Goal: Task Accomplishment & Management: Complete application form

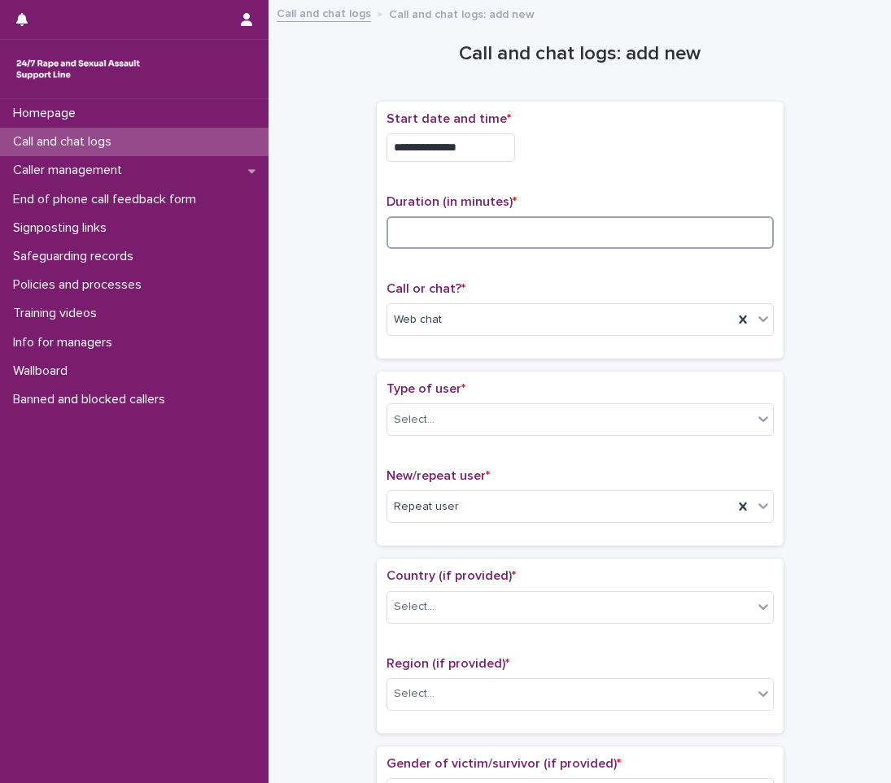
click at [406, 231] on input at bounding box center [579, 232] width 387 height 33
type input "**"
click at [469, 425] on div "Select..." at bounding box center [569, 420] width 365 height 27
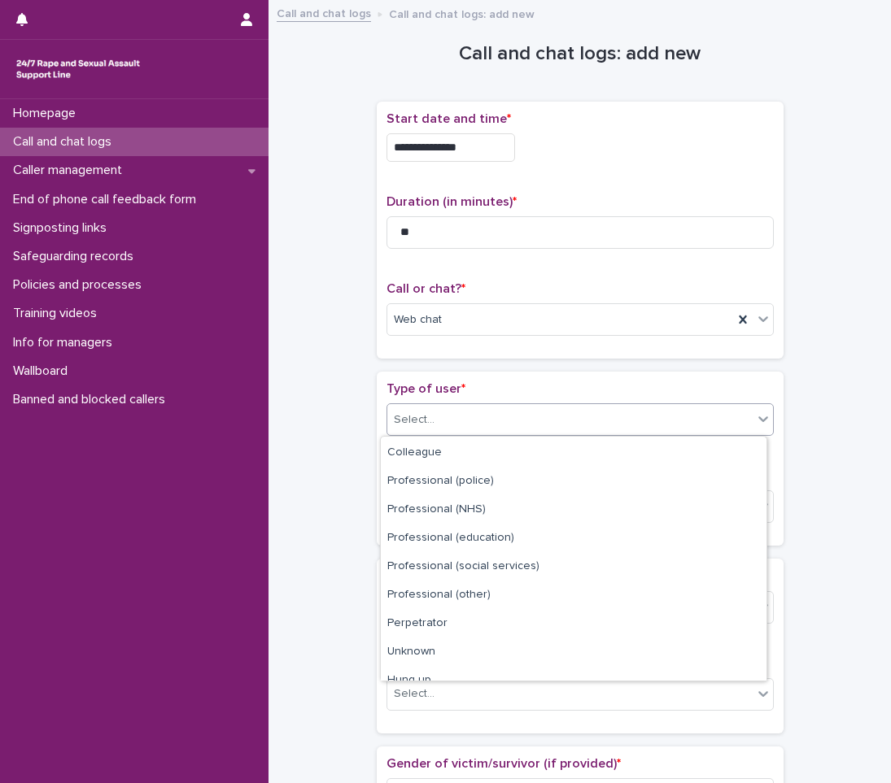
scroll to position [183, 0]
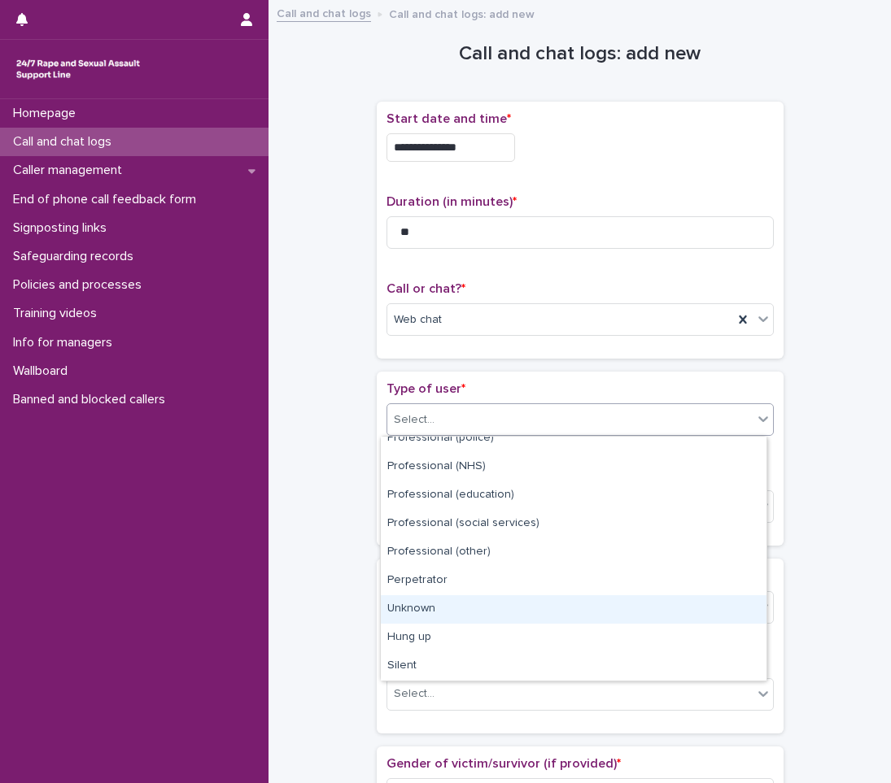
click at [430, 602] on div "Unknown" at bounding box center [574, 609] width 386 height 28
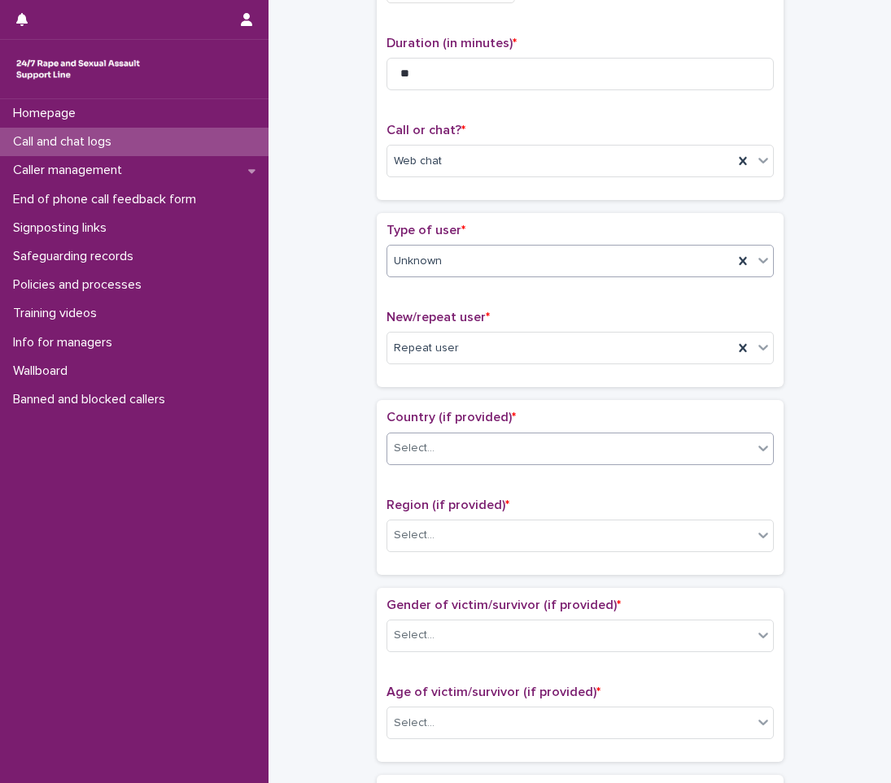
scroll to position [163, 0]
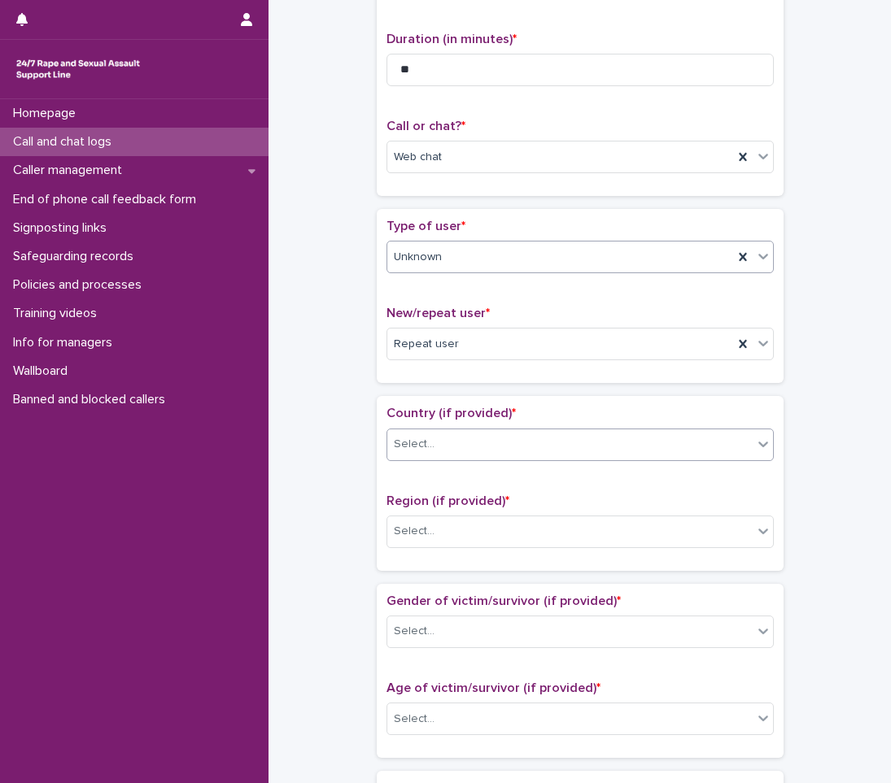
click at [478, 442] on div "Select..." at bounding box center [569, 444] width 365 height 27
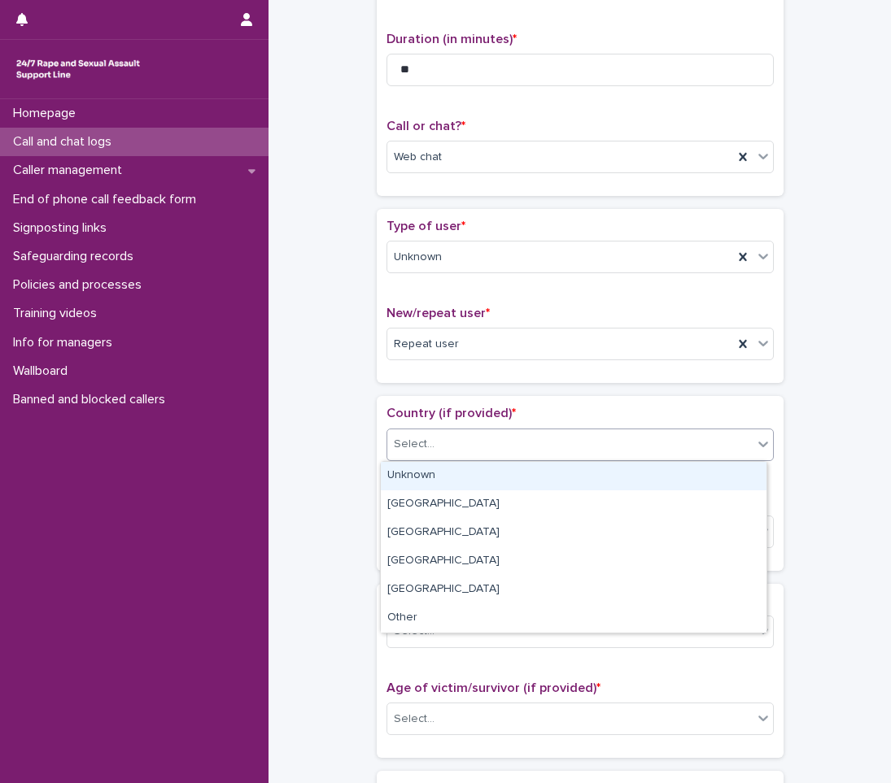
click at [412, 475] on div "Unknown" at bounding box center [574, 476] width 386 height 28
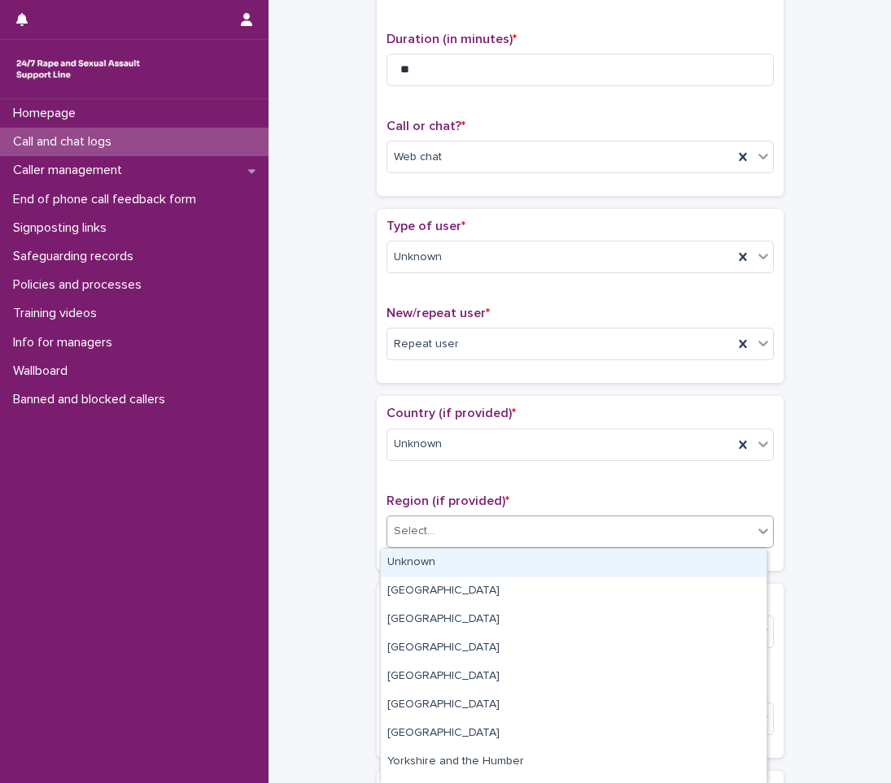
click at [417, 528] on div "Select..." at bounding box center [414, 531] width 41 height 17
click at [409, 565] on div "Unknown" at bounding box center [574, 563] width 386 height 28
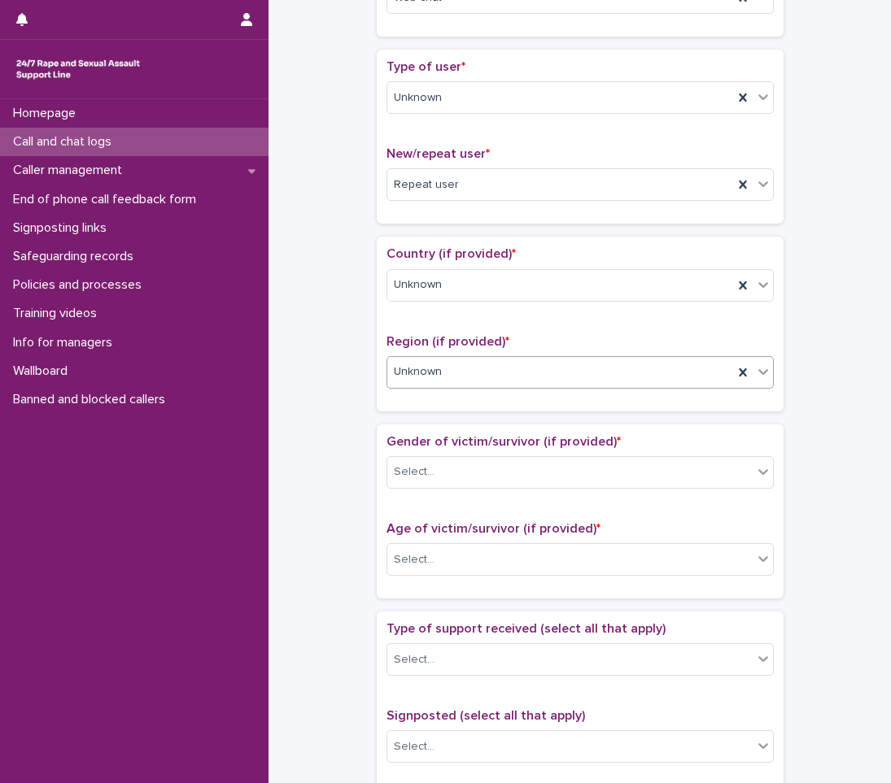
scroll to position [325, 0]
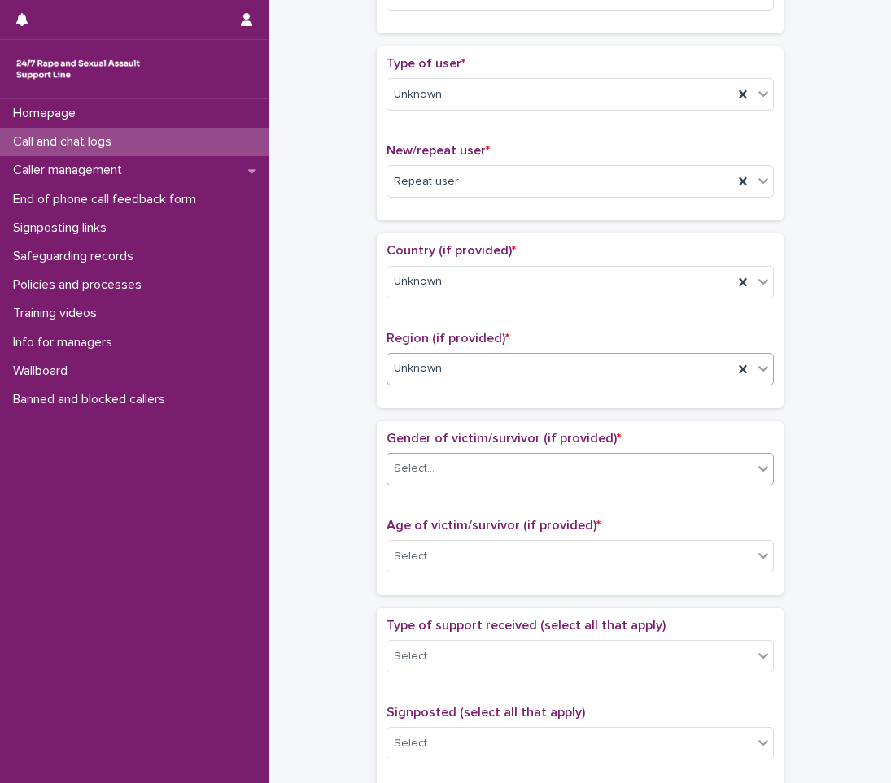
click at [449, 456] on div "Select..." at bounding box center [569, 469] width 365 height 27
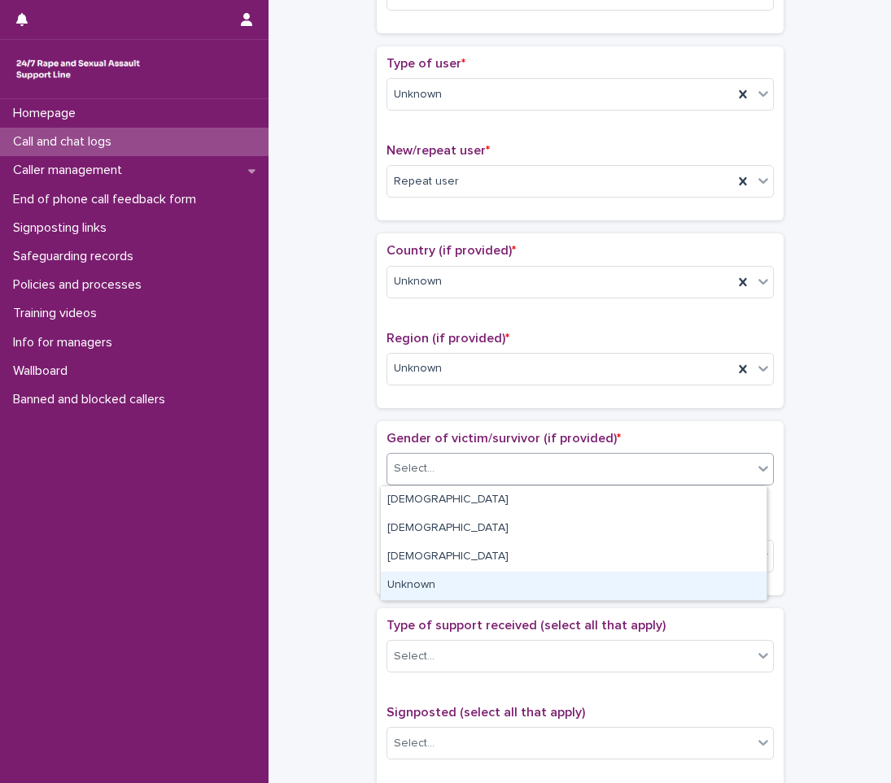
click at [402, 589] on div "Unknown" at bounding box center [574, 586] width 386 height 28
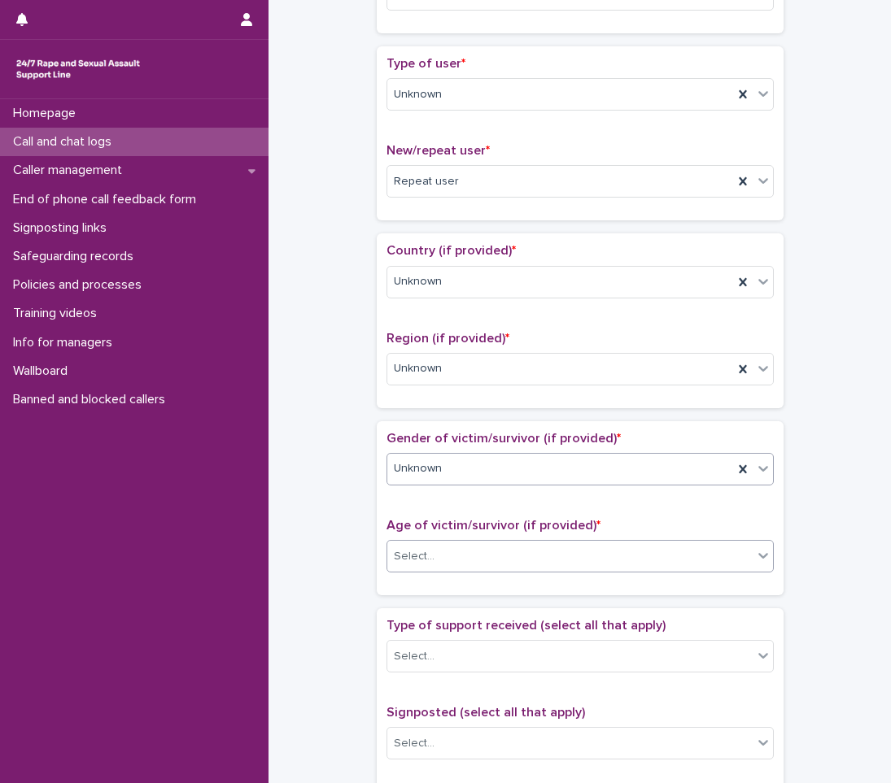
click at [416, 560] on div "Select..." at bounding box center [414, 556] width 41 height 17
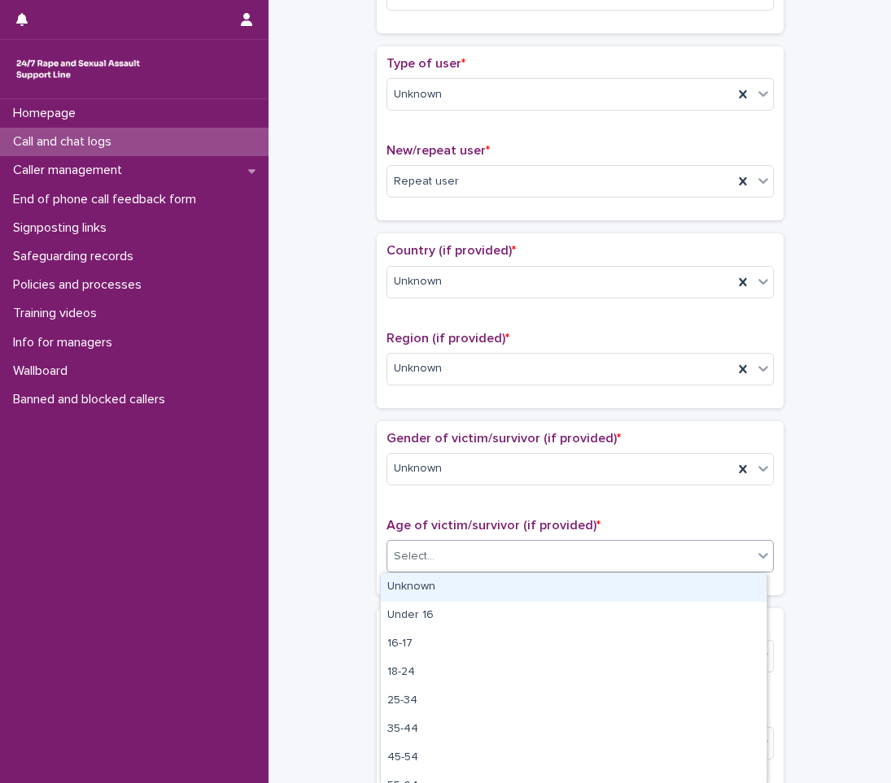
click at [414, 580] on div "Unknown" at bounding box center [574, 588] width 386 height 28
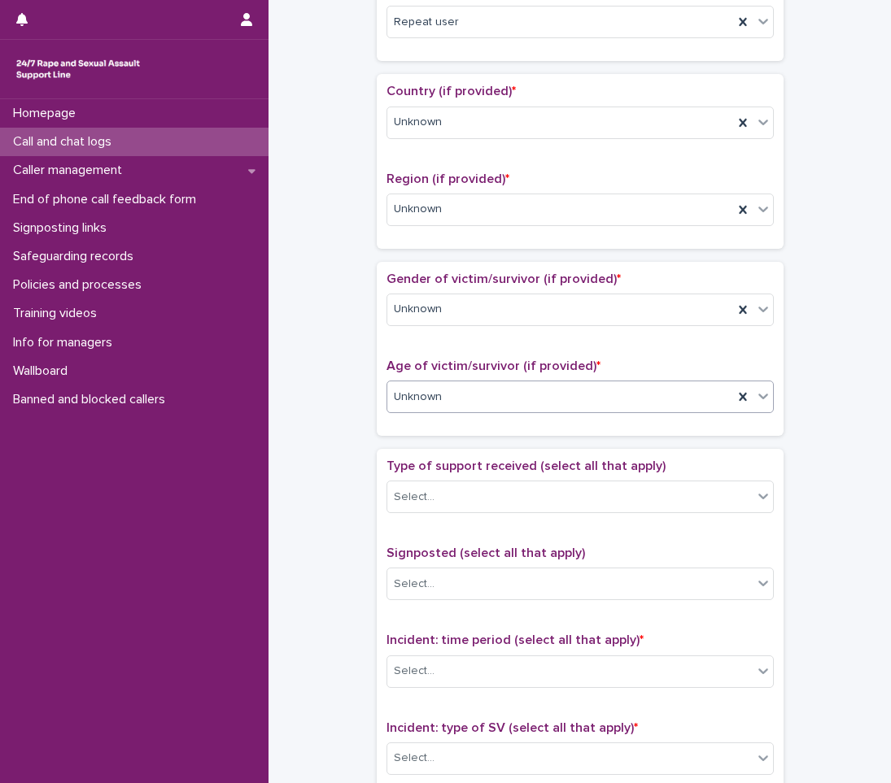
scroll to position [488, 0]
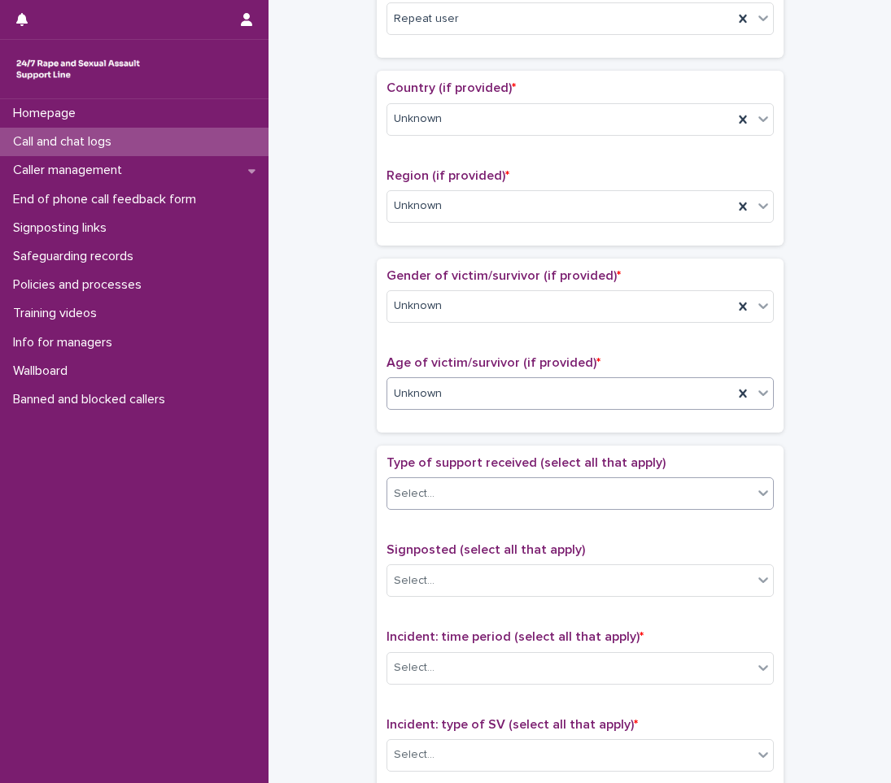
click at [446, 494] on div "Select..." at bounding box center [569, 494] width 365 height 27
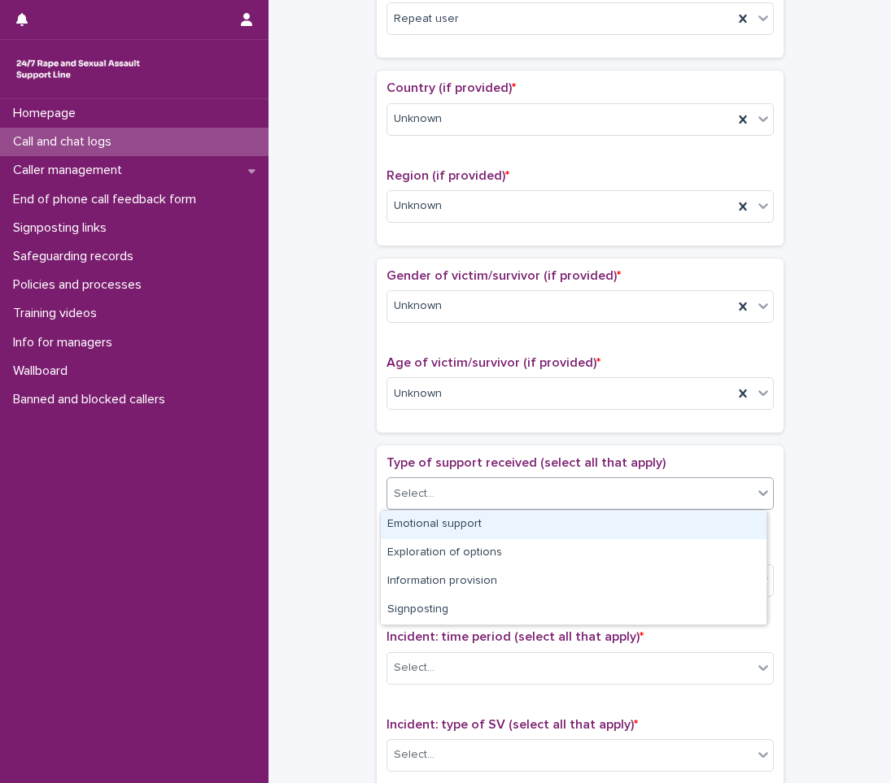
click at [426, 528] on div "Emotional support" at bounding box center [574, 525] width 386 height 28
click at [558, 490] on div "Emotional support" at bounding box center [560, 494] width 346 height 28
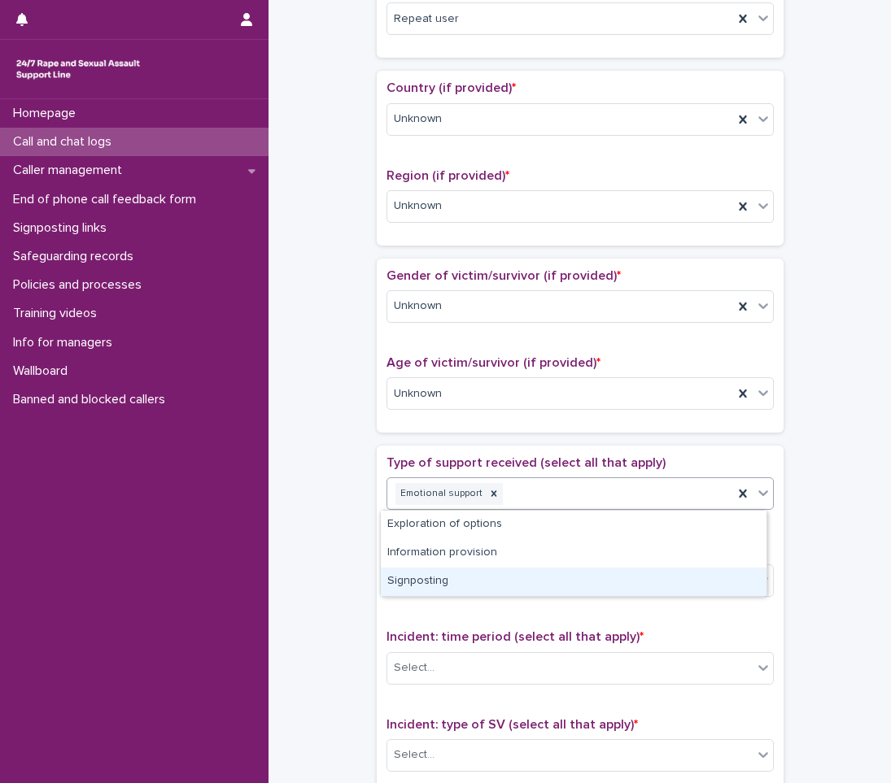
click at [447, 579] on div "Signposting" at bounding box center [574, 582] width 386 height 28
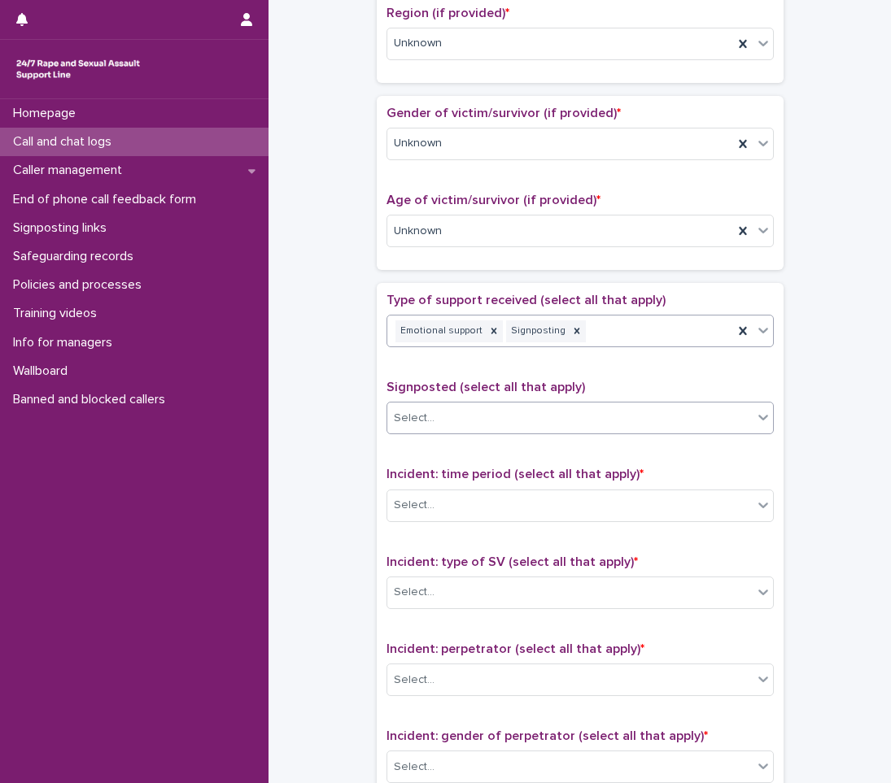
scroll to position [732, 0]
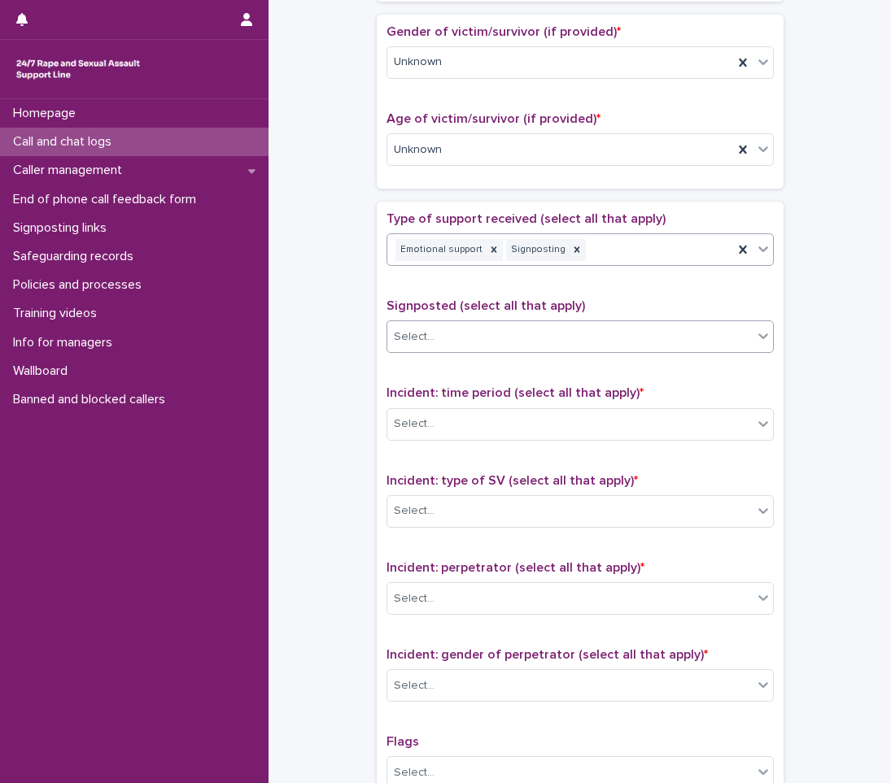
click at [451, 338] on div "Select..." at bounding box center [569, 337] width 365 height 27
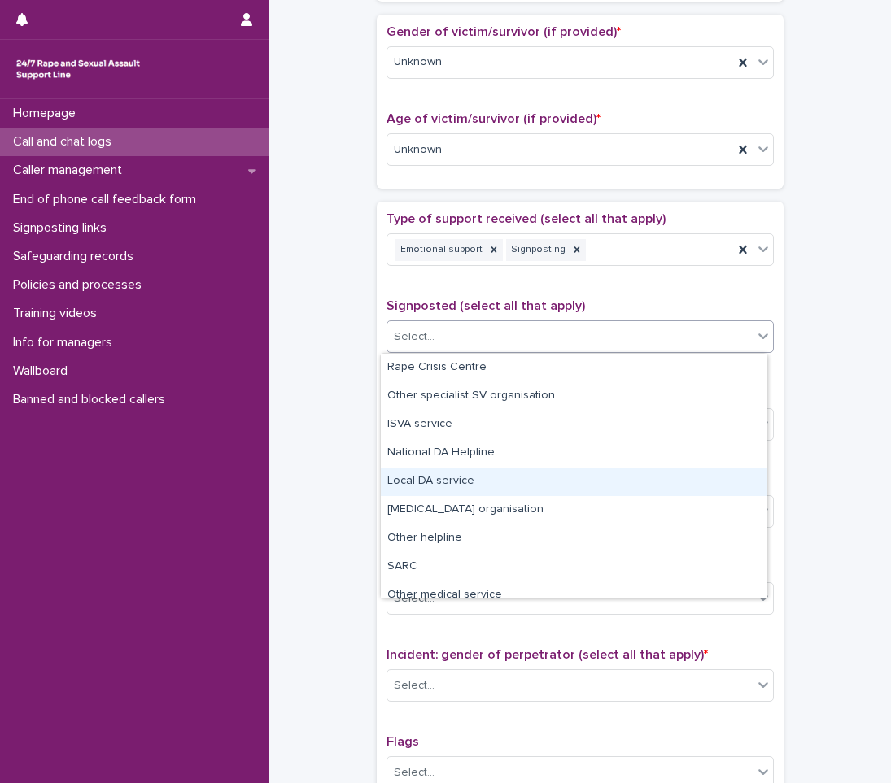
scroll to position [98, 0]
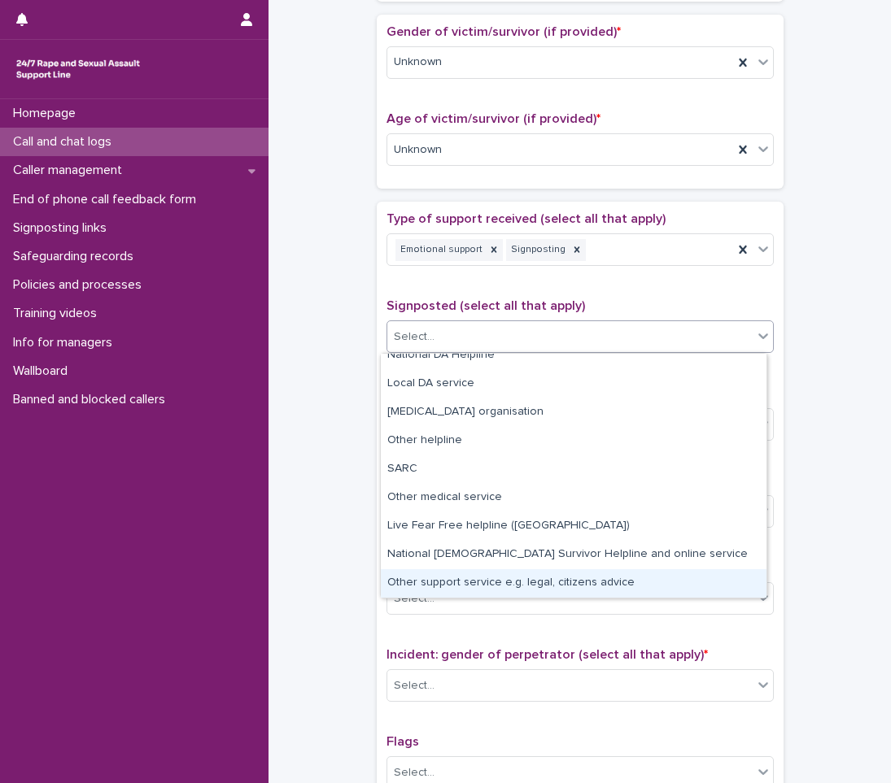
click at [439, 580] on div "Other support service e.g. legal, citizens advice" at bounding box center [574, 583] width 386 height 28
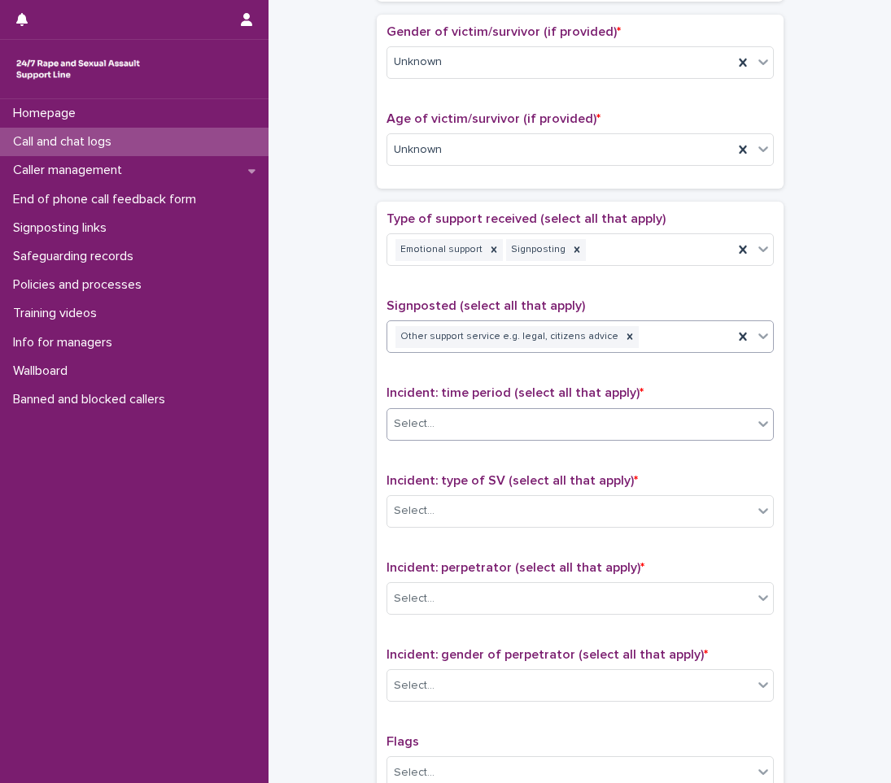
click at [509, 426] on div "Select..." at bounding box center [569, 424] width 365 height 27
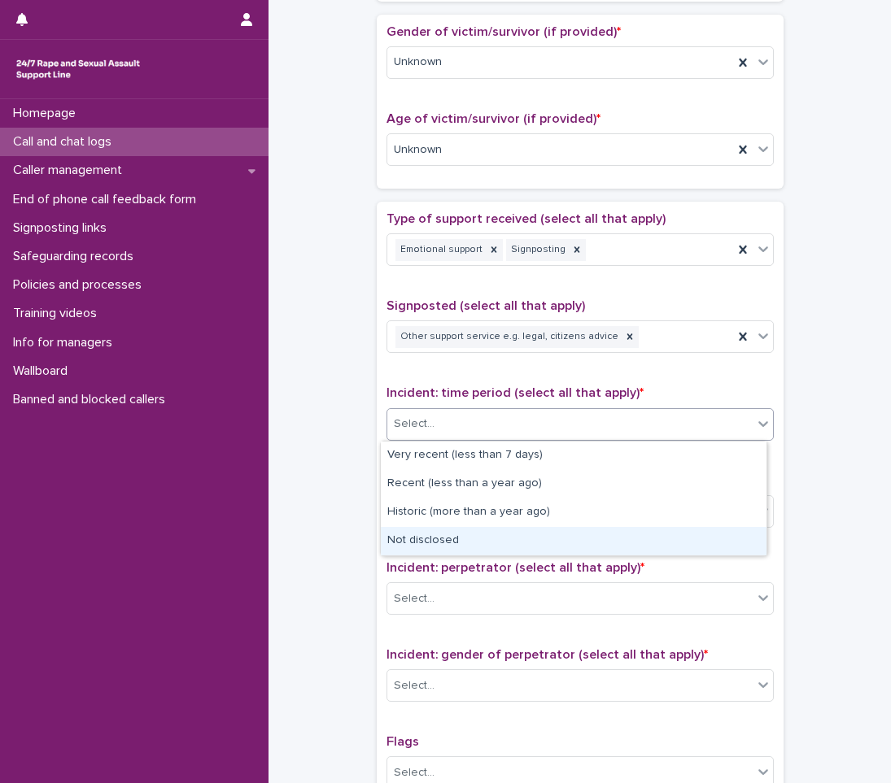
drag, startPoint x: 460, startPoint y: 526, endPoint x: 451, endPoint y: 542, distance: 17.5
click at [451, 542] on div "Not disclosed" at bounding box center [574, 541] width 386 height 28
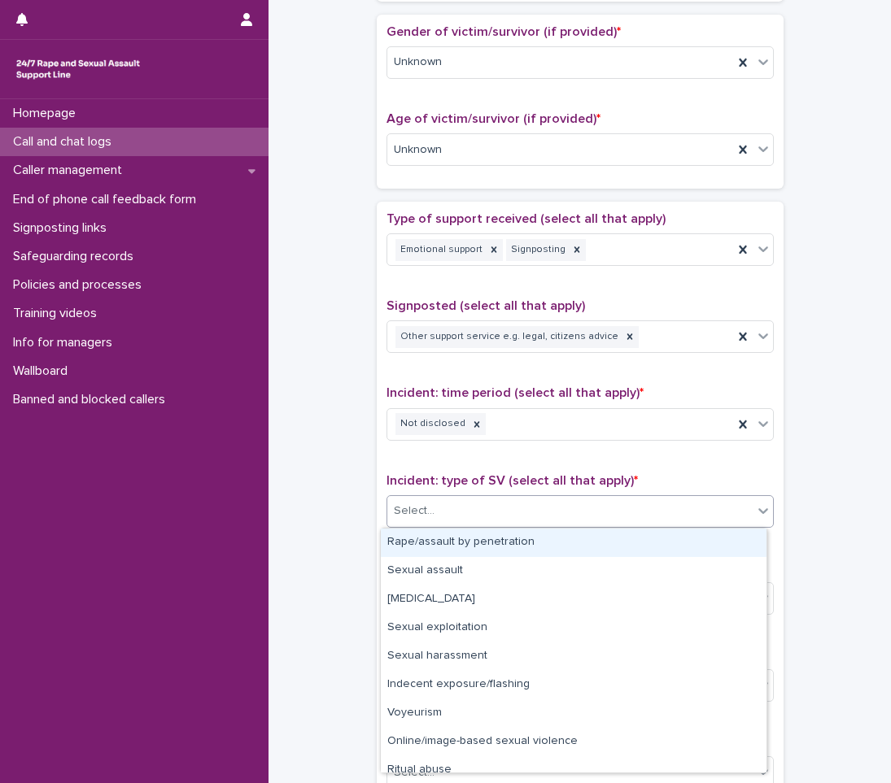
click at [449, 513] on div "Select..." at bounding box center [569, 511] width 365 height 27
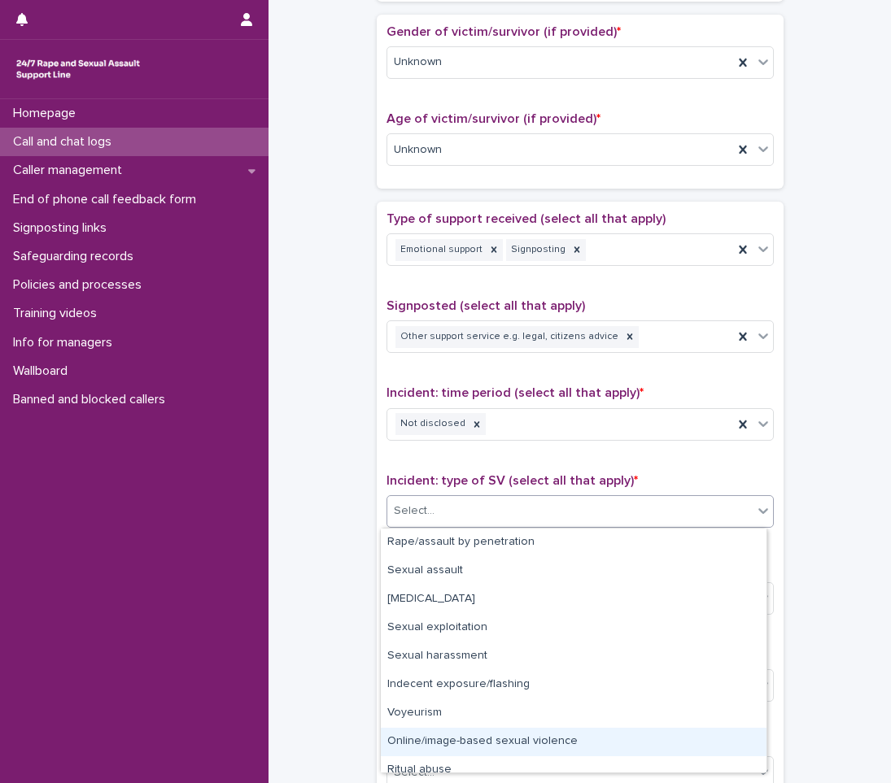
scroll to position [41, 0]
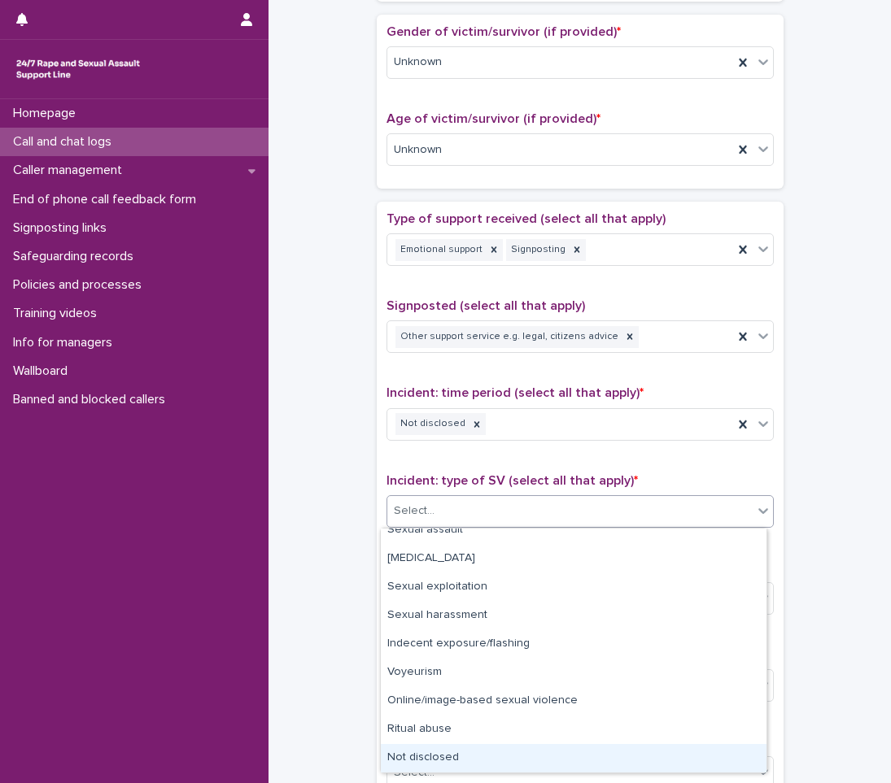
click at [442, 757] on div "Not disclosed" at bounding box center [574, 758] width 386 height 28
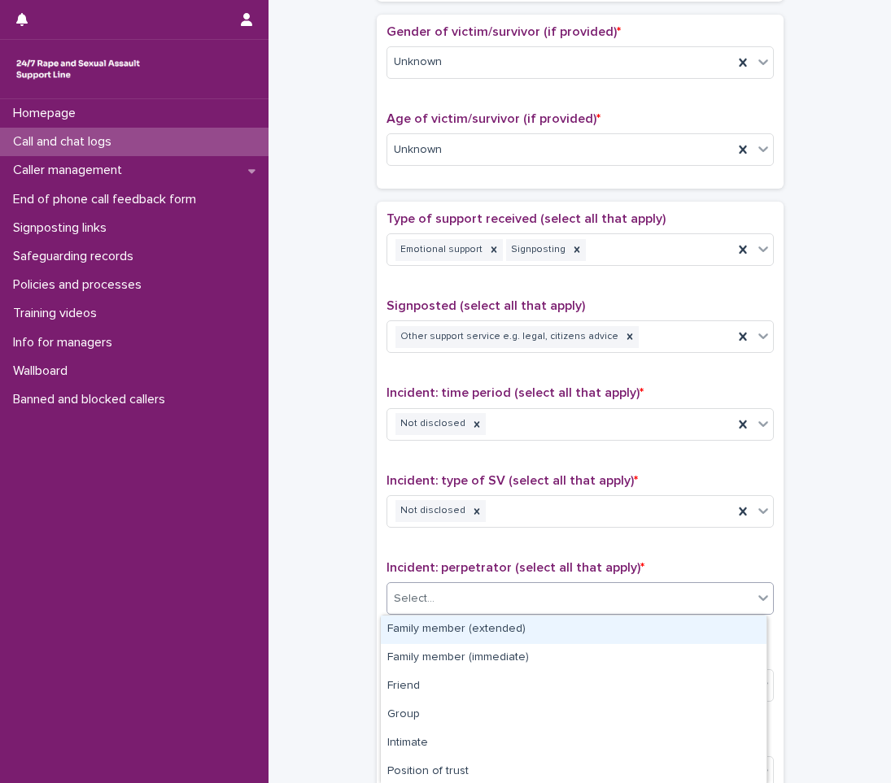
click at [474, 587] on div "Select..." at bounding box center [569, 599] width 365 height 27
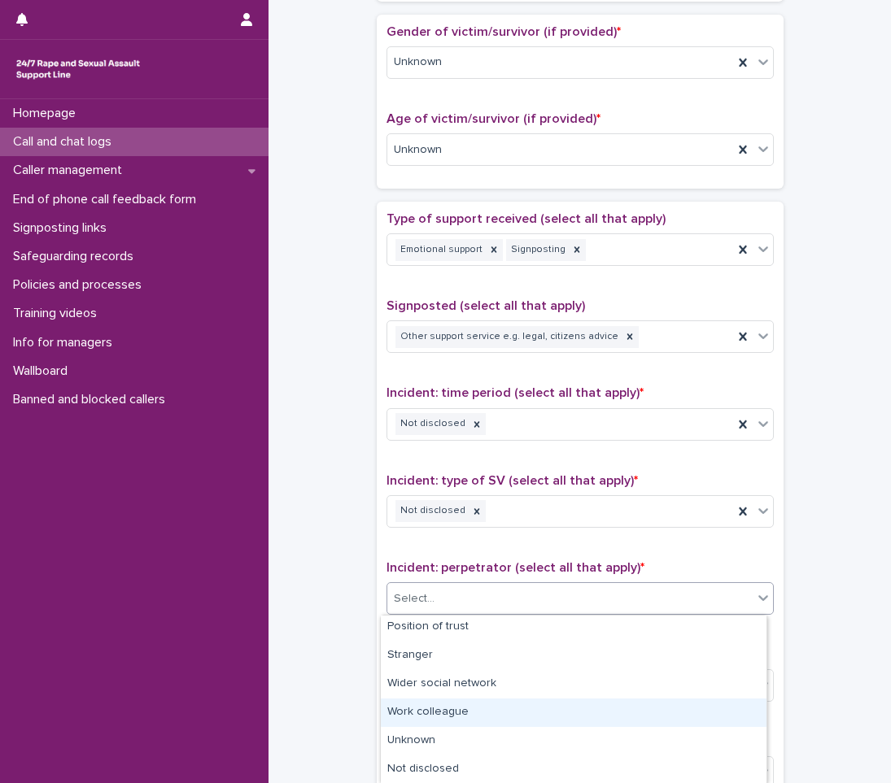
scroll to position [0, 0]
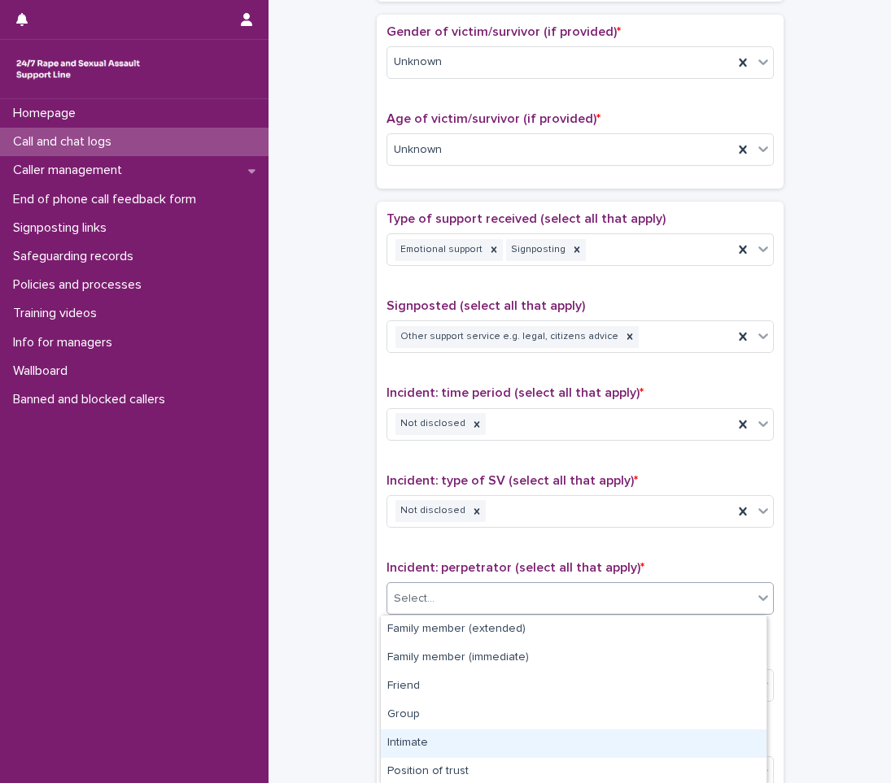
click at [421, 743] on div "Intimate" at bounding box center [574, 744] width 386 height 28
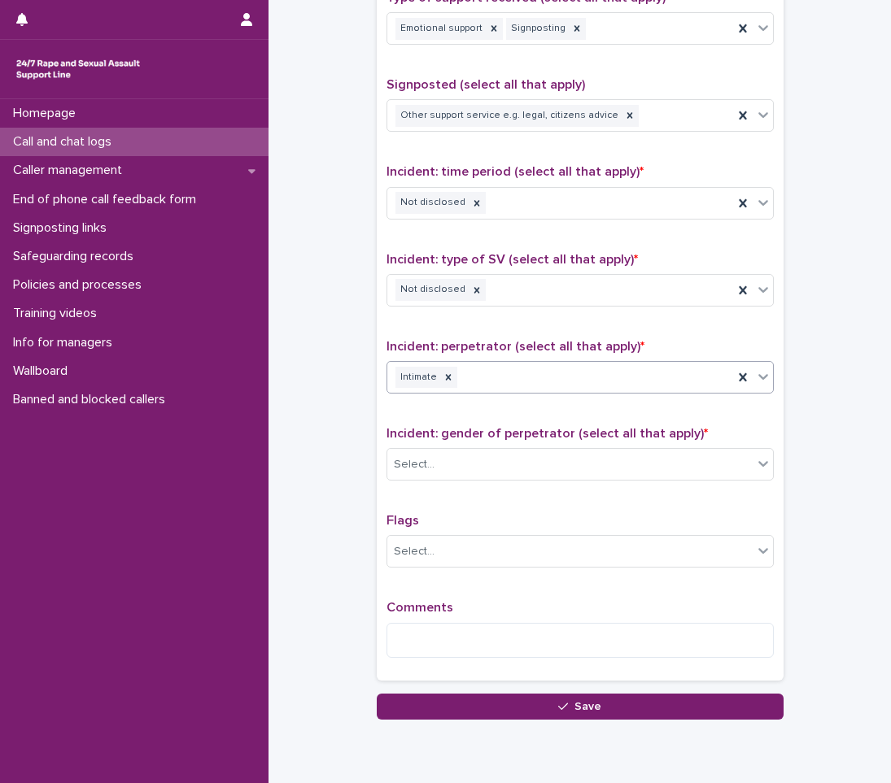
scroll to position [976, 0]
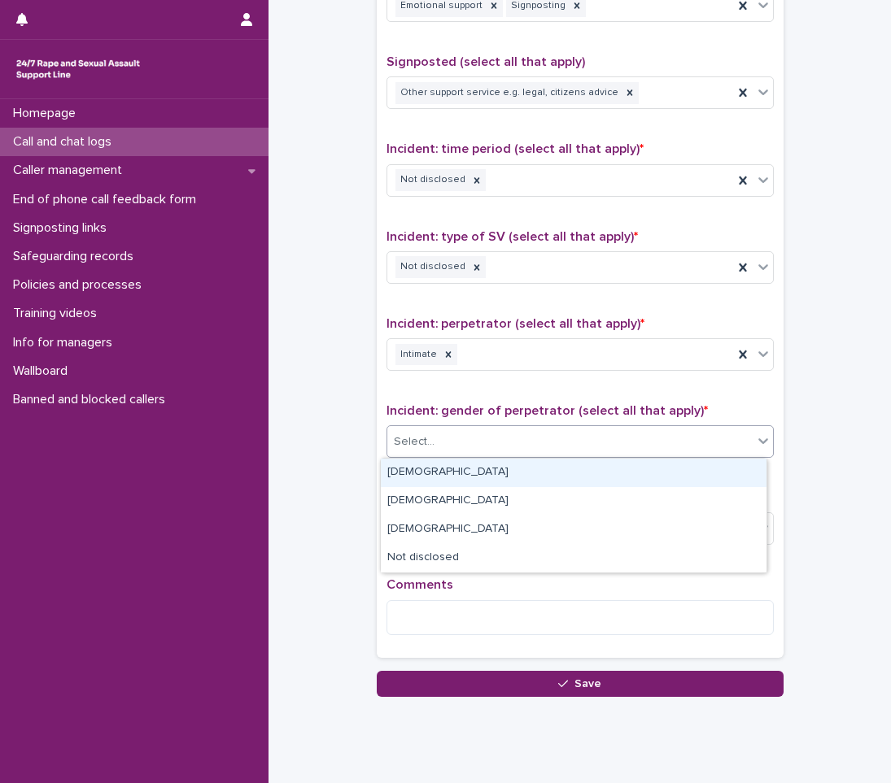
click at [496, 443] on div "Select..." at bounding box center [569, 442] width 365 height 27
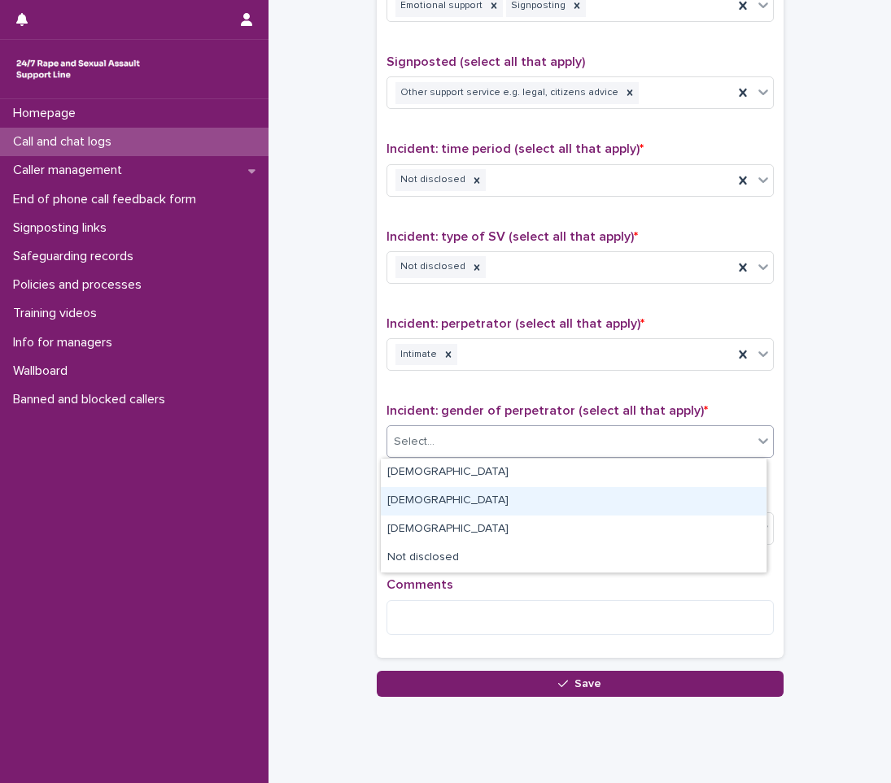
click at [464, 493] on div "Female" at bounding box center [574, 501] width 386 height 28
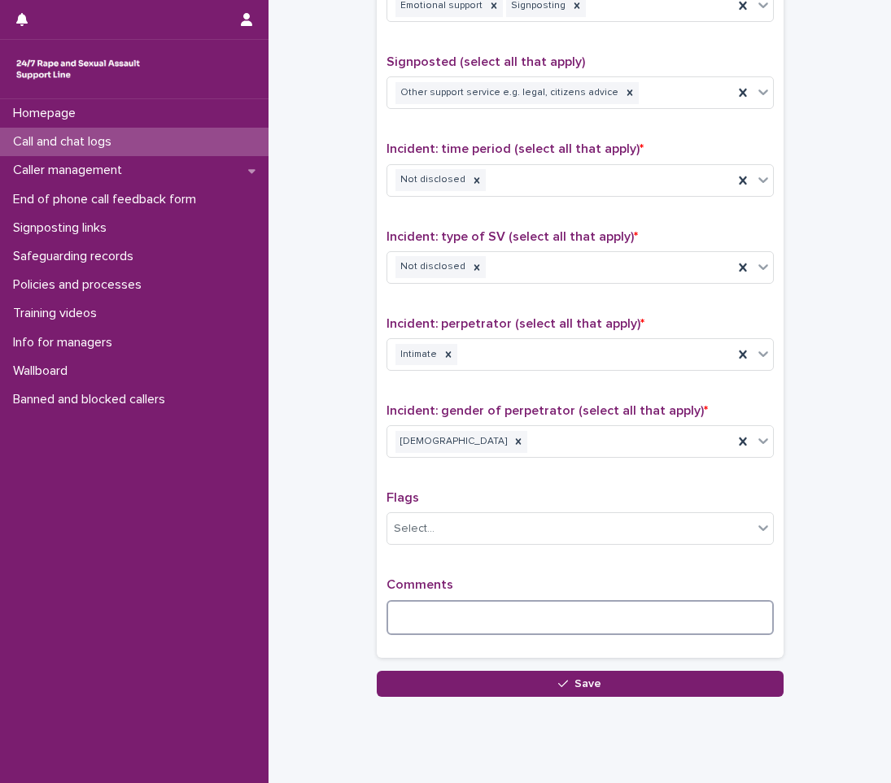
click at [412, 617] on textarea at bounding box center [579, 617] width 387 height 35
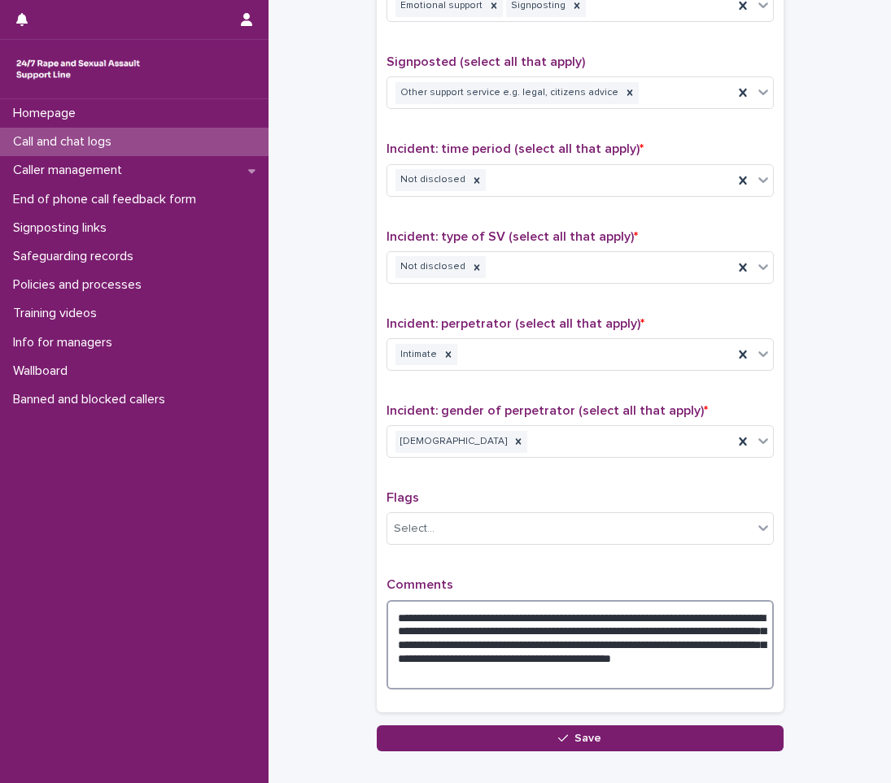
type textarea "**********"
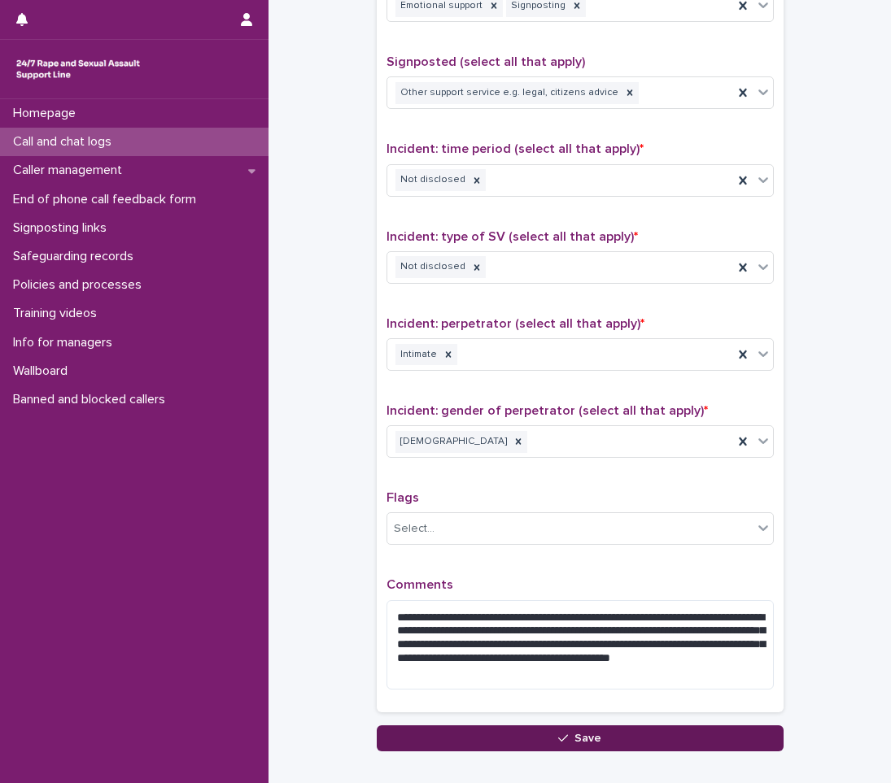
click at [529, 732] on button "Save" at bounding box center [580, 739] width 407 height 26
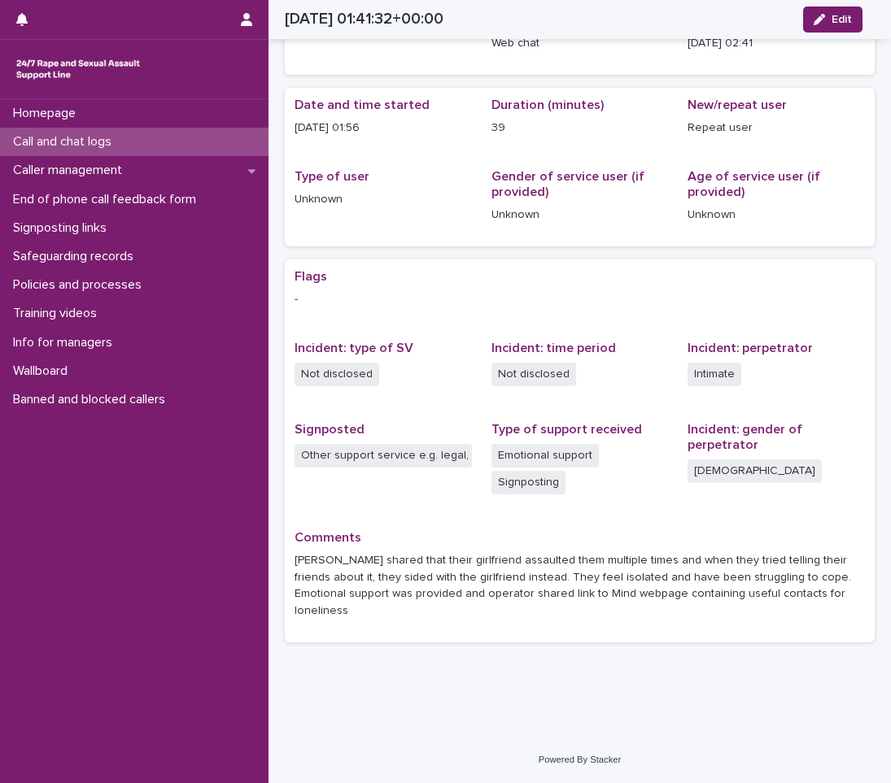
scroll to position [77, 0]
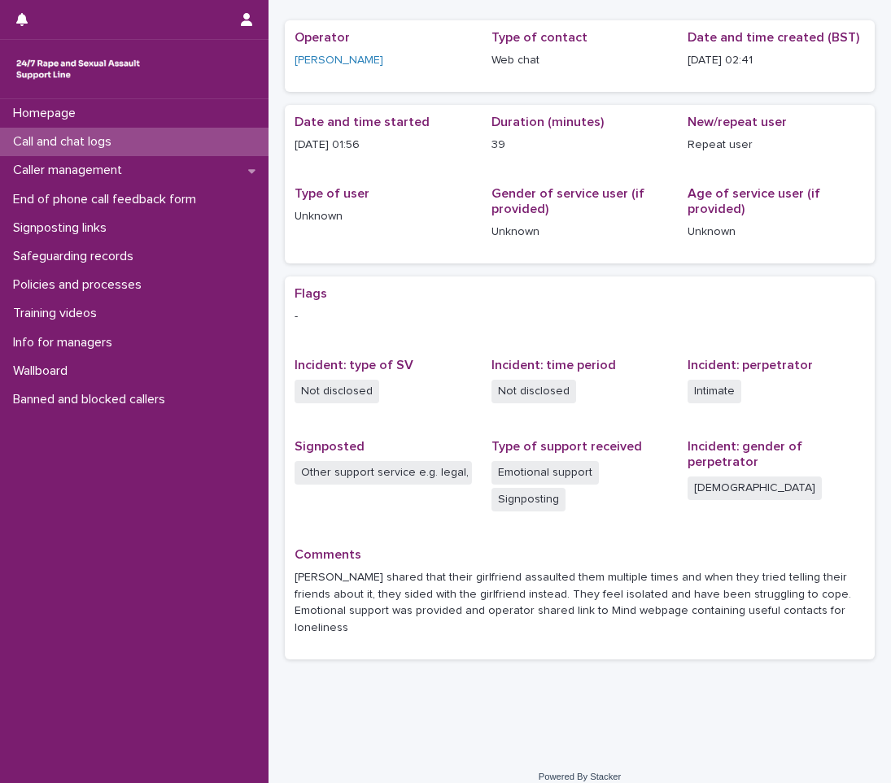
click at [142, 142] on div "Call and chat logs" at bounding box center [134, 142] width 268 height 28
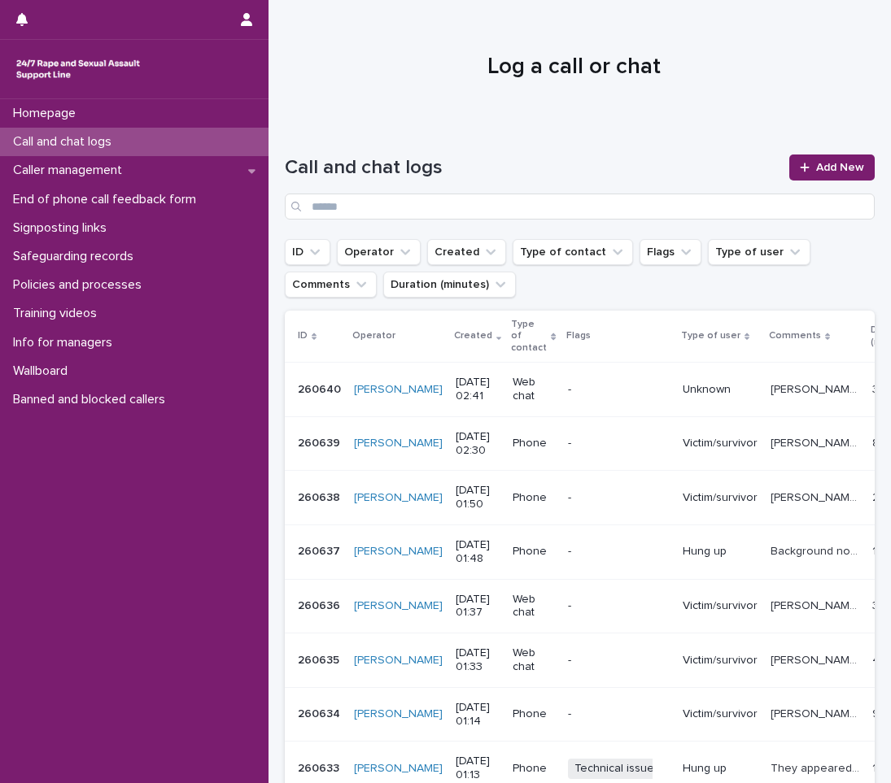
click at [770, 444] on p "[PERSON_NAME] experienced SA." at bounding box center [816, 442] width 92 height 17
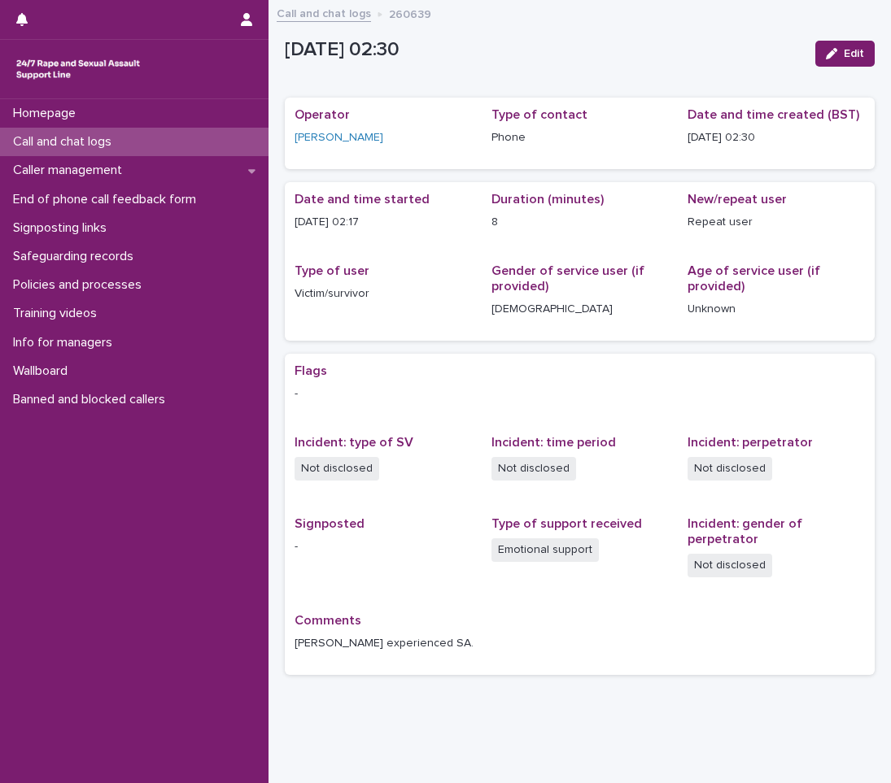
click at [50, 142] on p "Call and chat logs" at bounding box center [66, 141] width 118 height 15
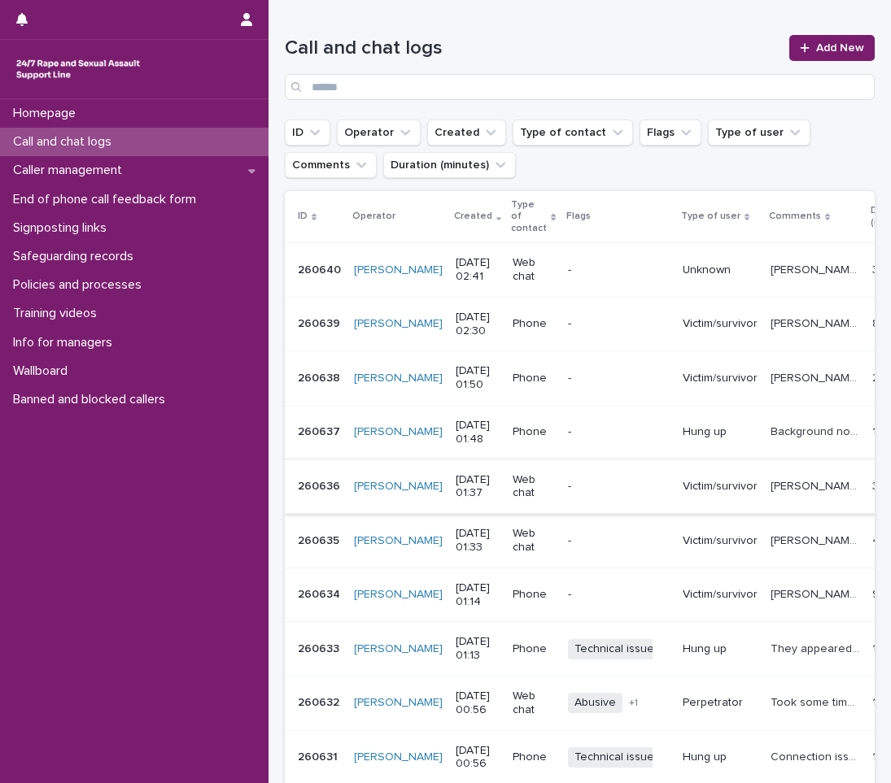
scroll to position [163, 0]
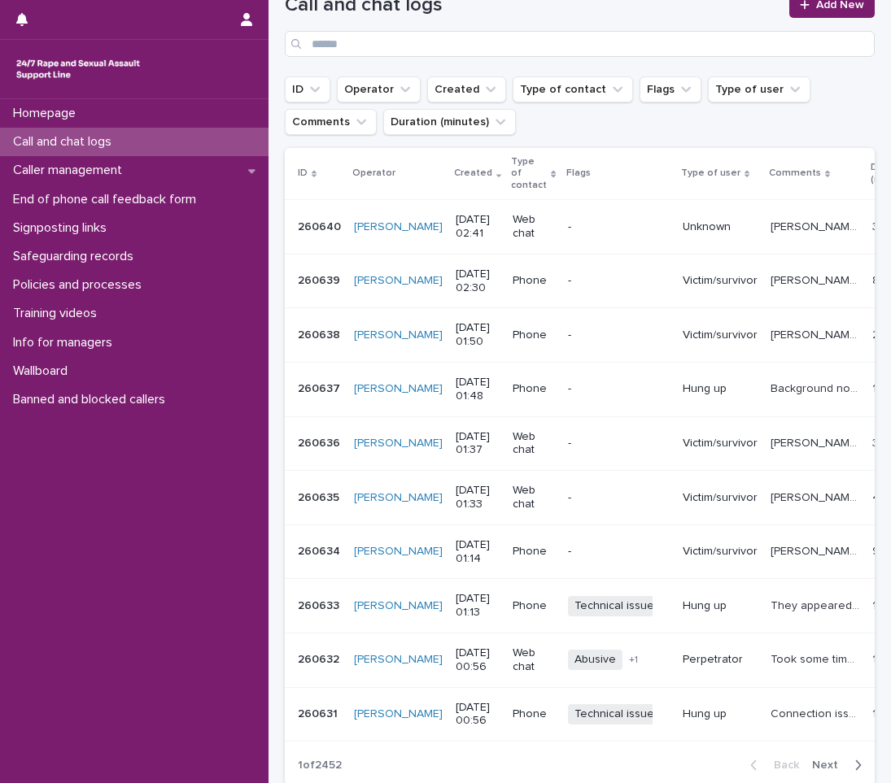
click at [770, 658] on p "Took some time to identify correctly. Chat consisted of: "I had sex while she w…" at bounding box center [816, 658] width 92 height 17
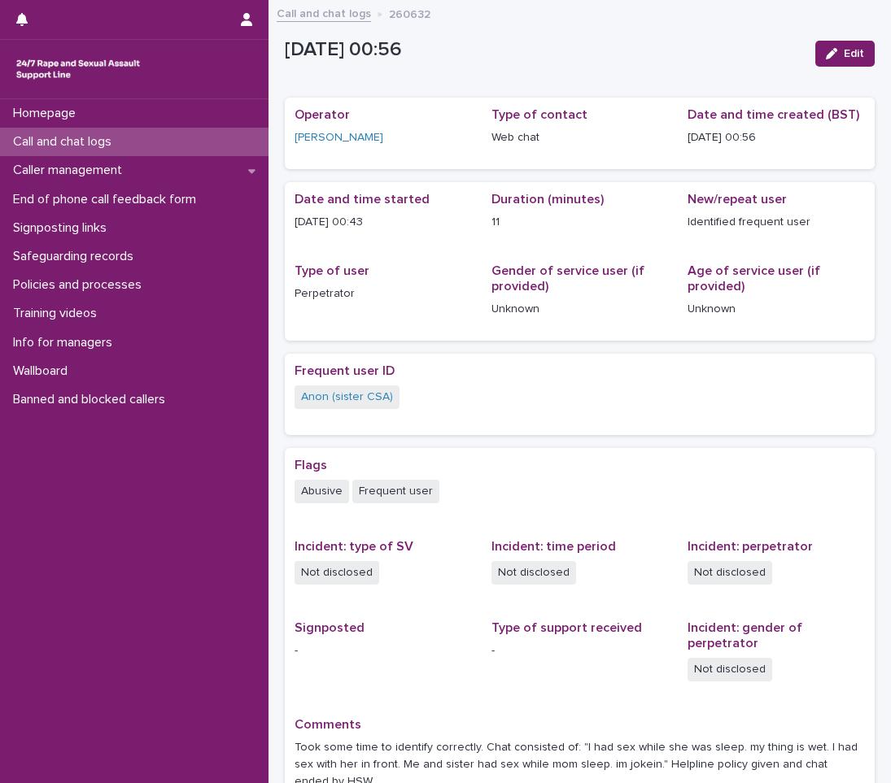
click at [114, 137] on p "Call and chat logs" at bounding box center [66, 141] width 118 height 15
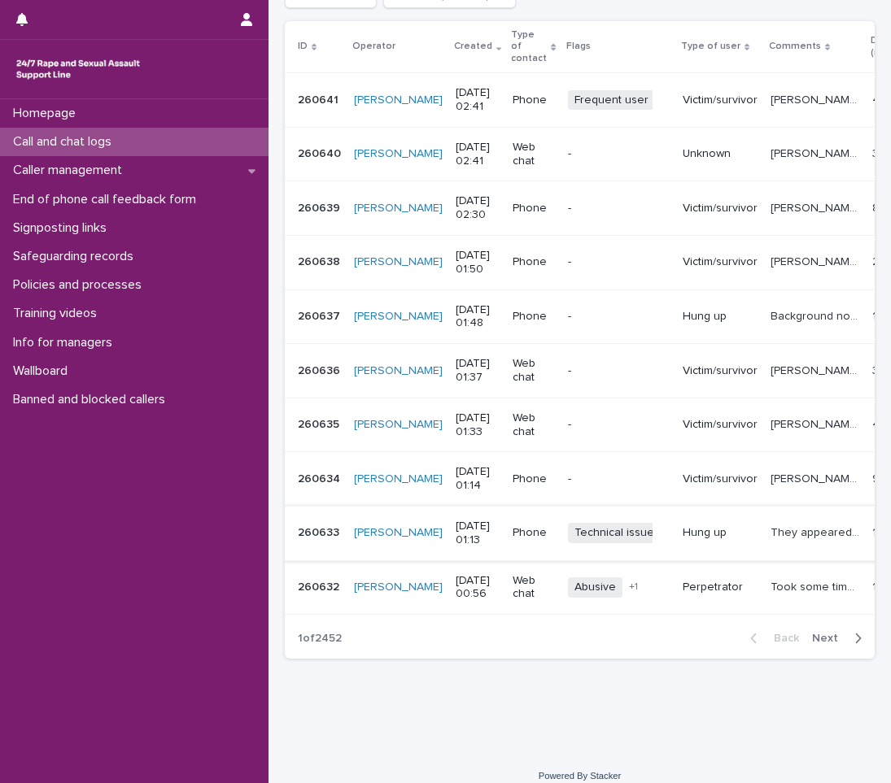
scroll to position [318, 0]
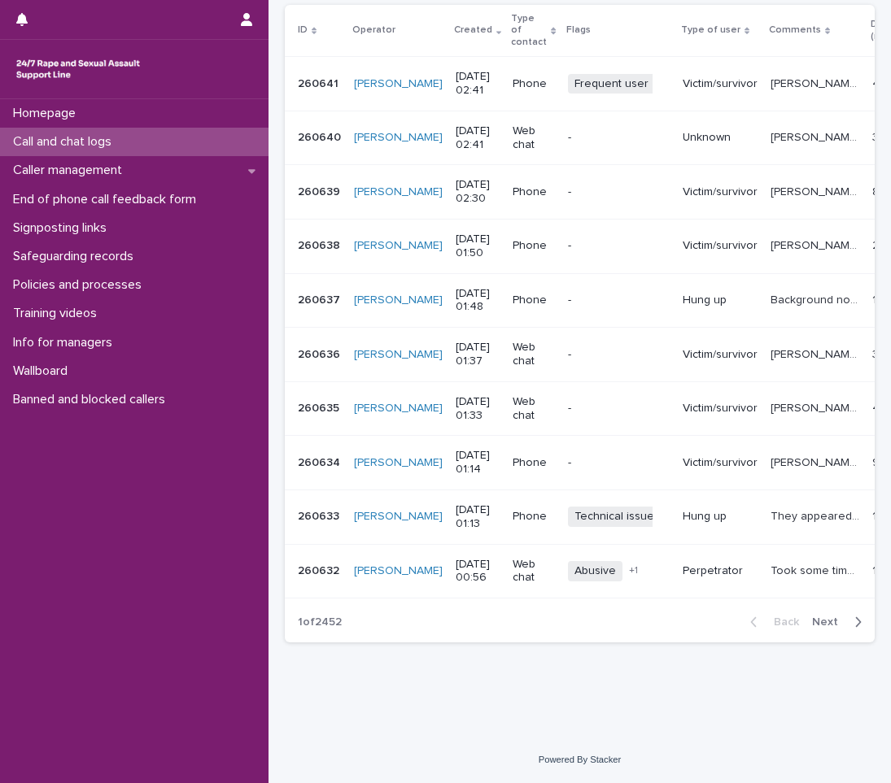
click at [854, 618] on icon "button" at bounding box center [857, 622] width 7 height 15
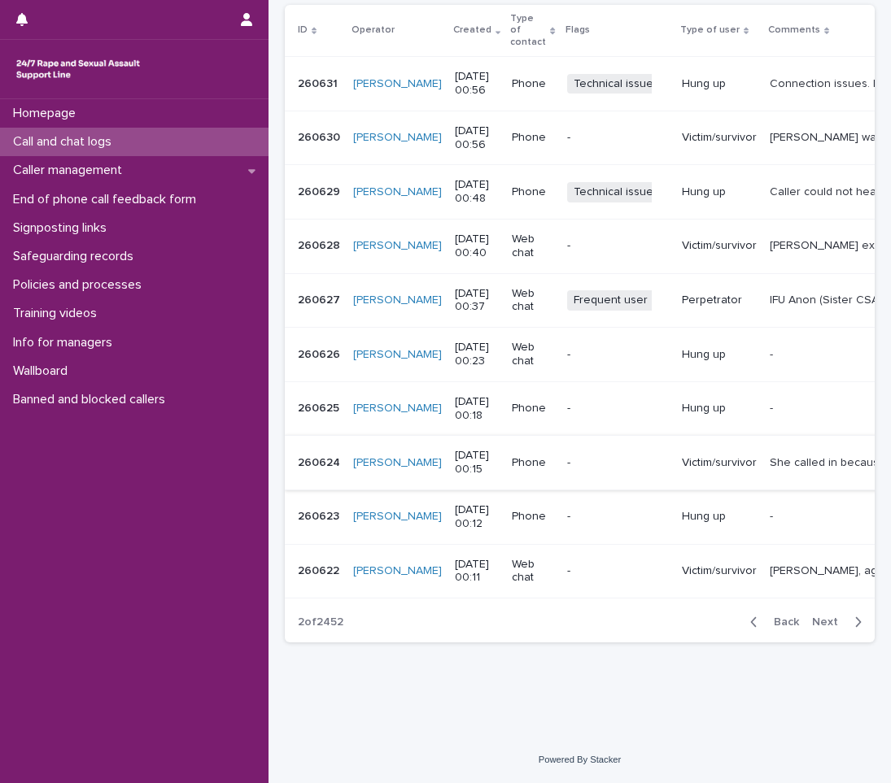
scroll to position [244, 0]
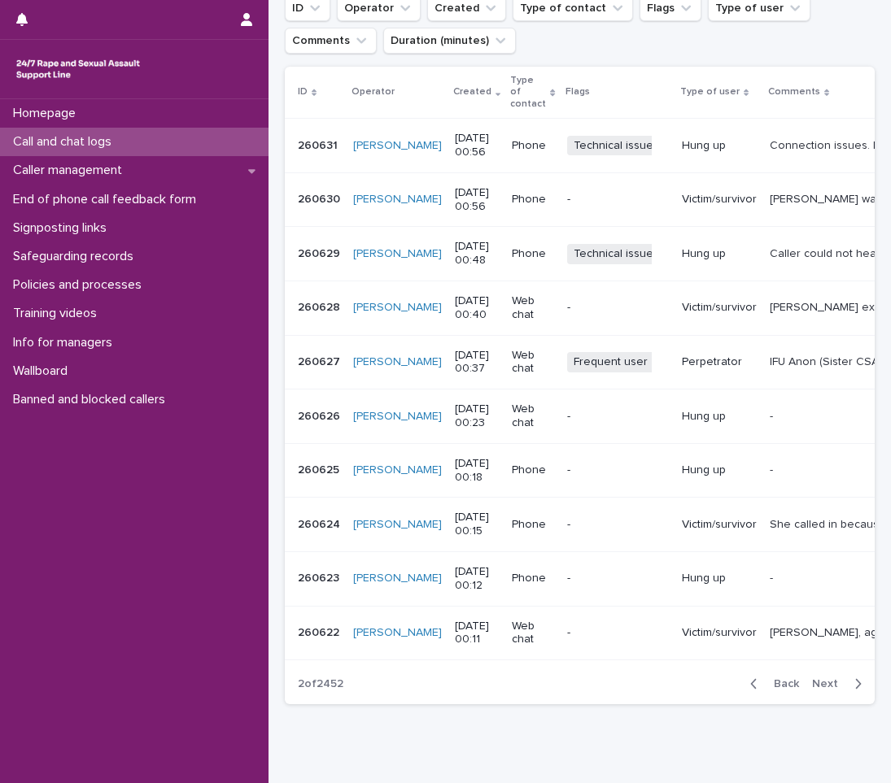
click at [604, 360] on span "Frequent user" at bounding box center [610, 362] width 87 height 20
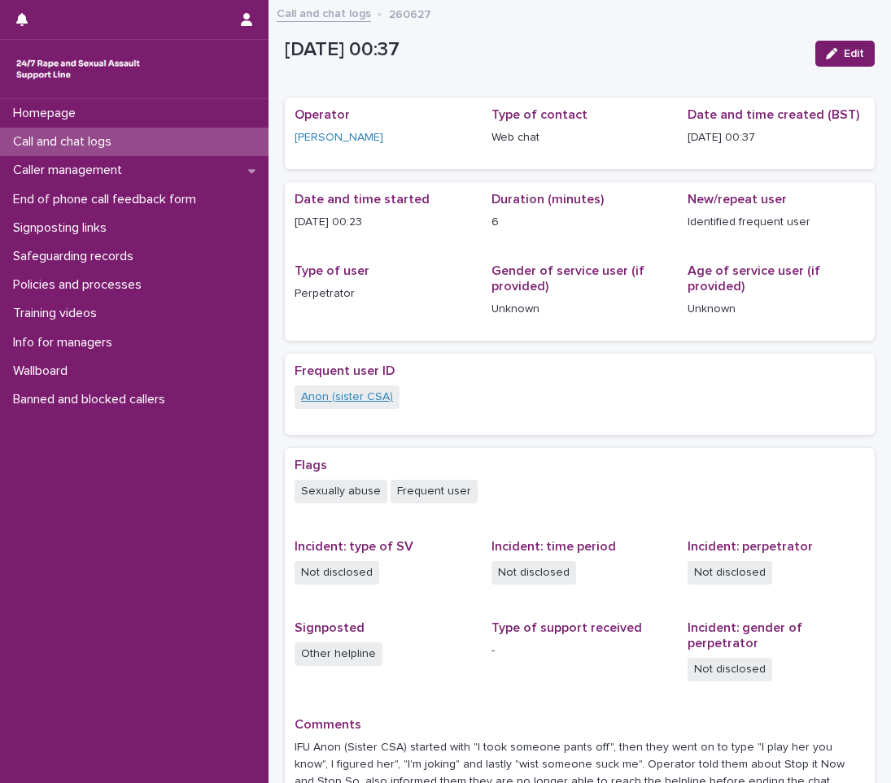
click at [372, 405] on link "Anon (sister CSA)" at bounding box center [347, 397] width 92 height 17
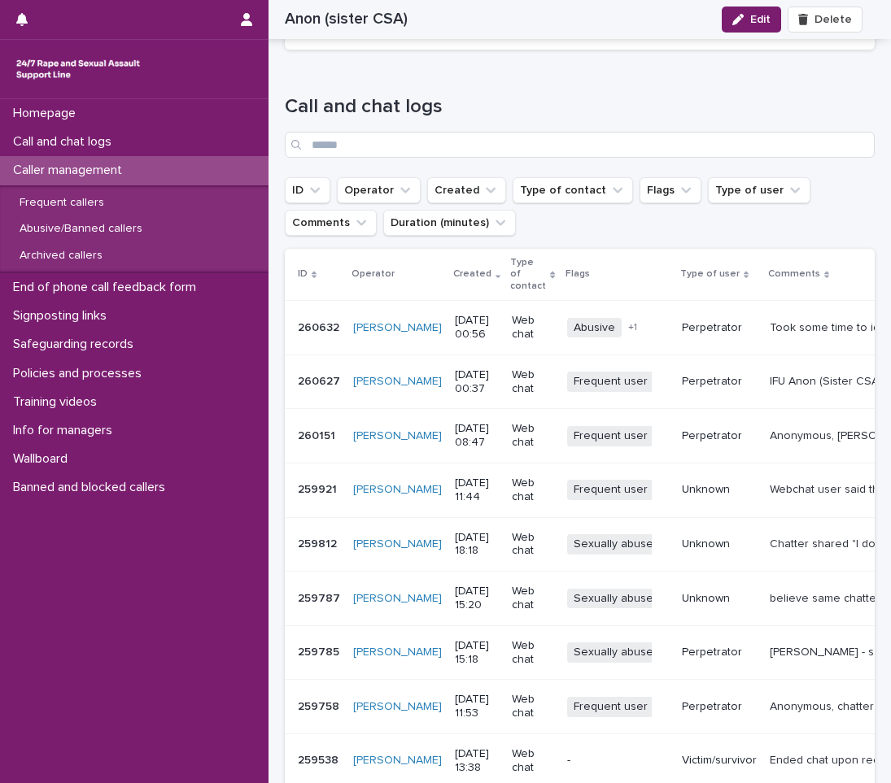
scroll to position [1627, 0]
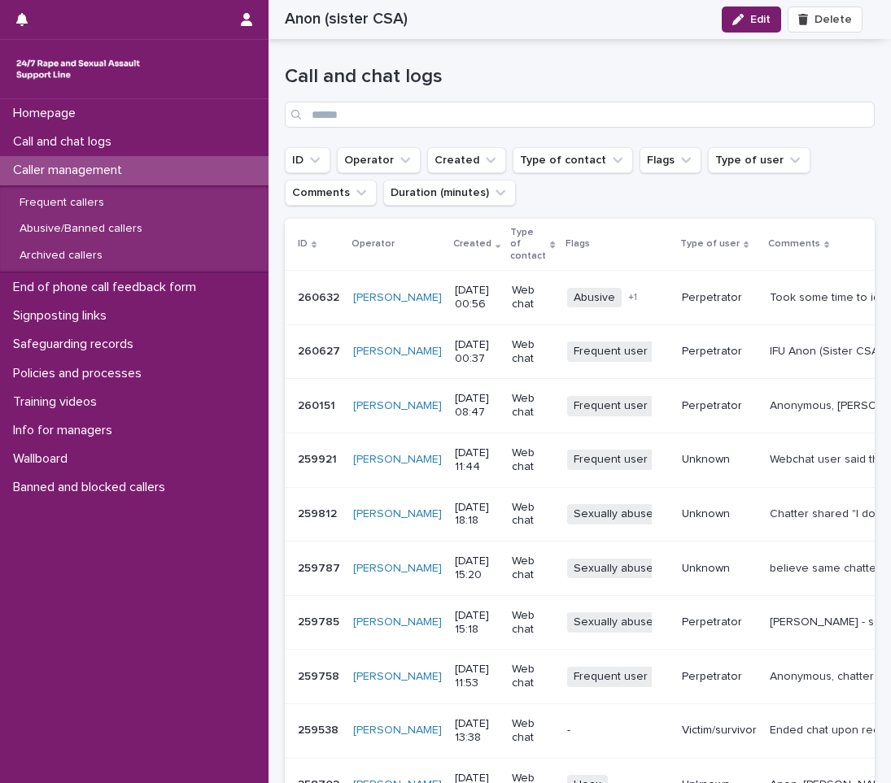
click at [783, 342] on p "IFU Anon (Sister CSA) started with "I took someone pants off", then they went o…" at bounding box center [833, 350] width 127 height 17
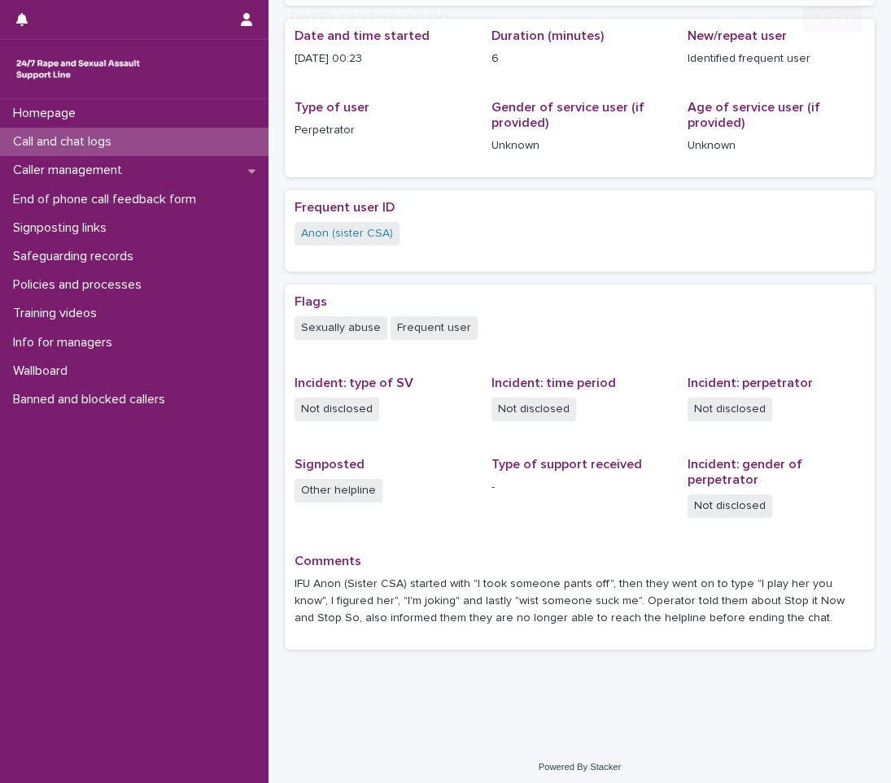
scroll to position [170, 0]
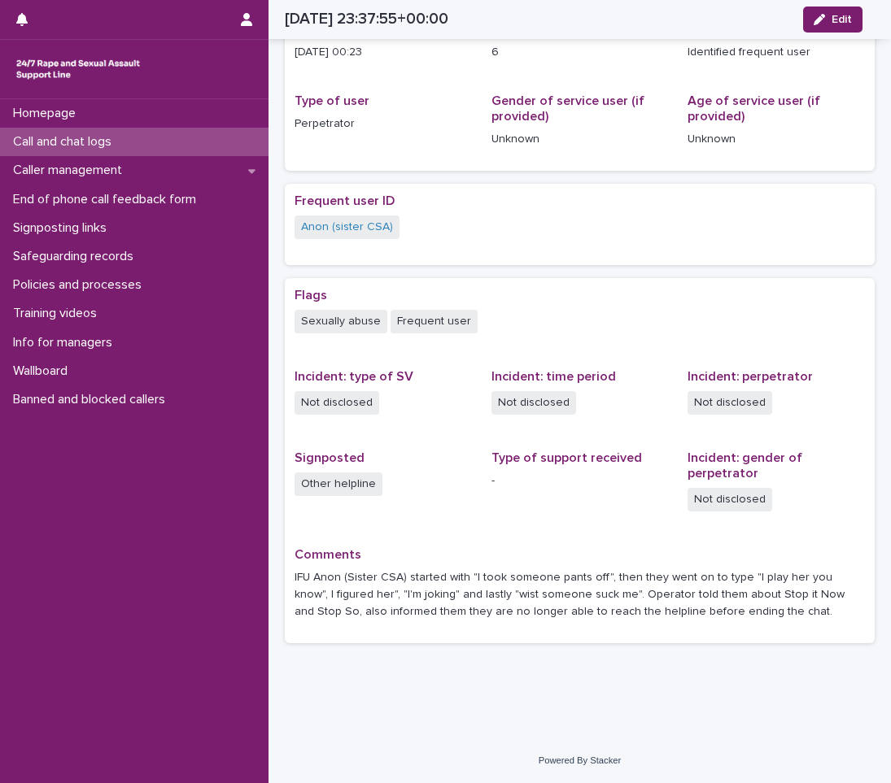
click at [42, 137] on p "Call and chat logs" at bounding box center [66, 141] width 118 height 15
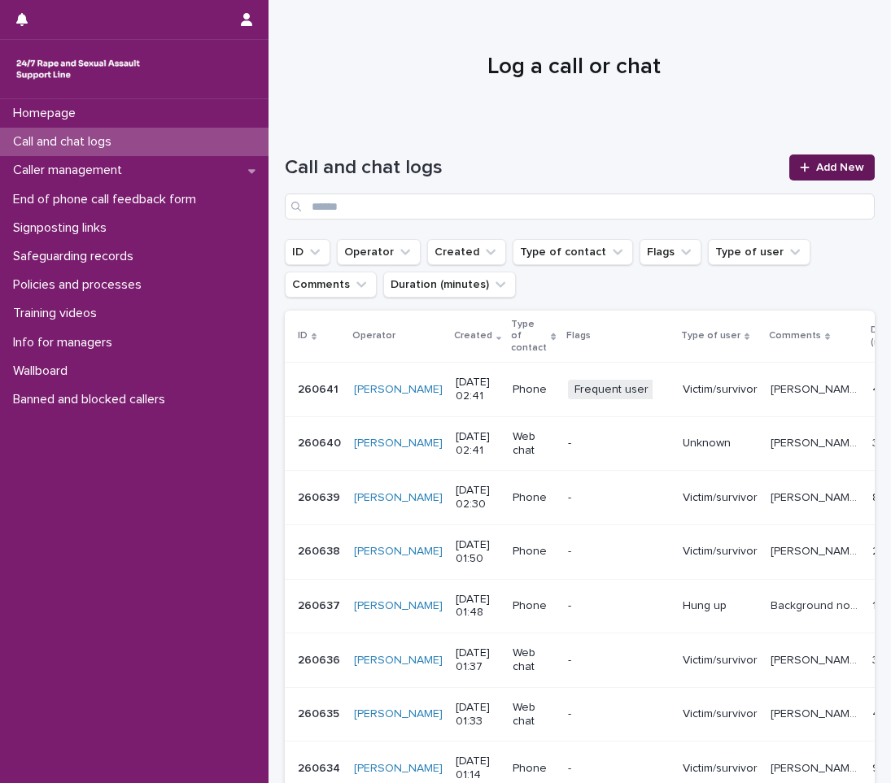
click at [827, 161] on link "Add New" at bounding box center [831, 168] width 85 height 26
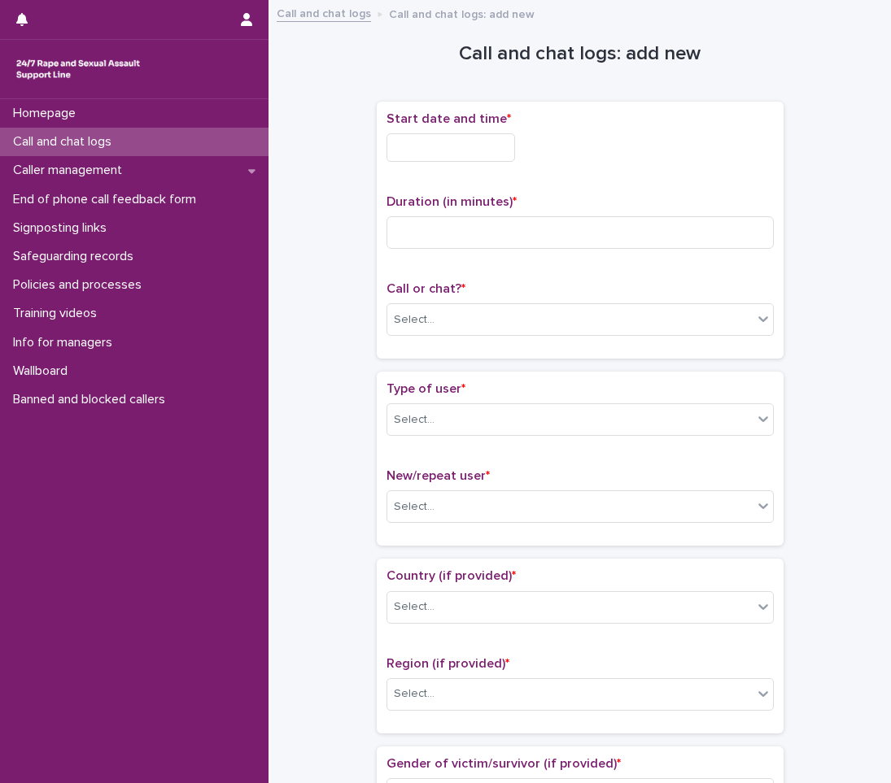
click at [406, 159] on input "text" at bounding box center [450, 147] width 129 height 28
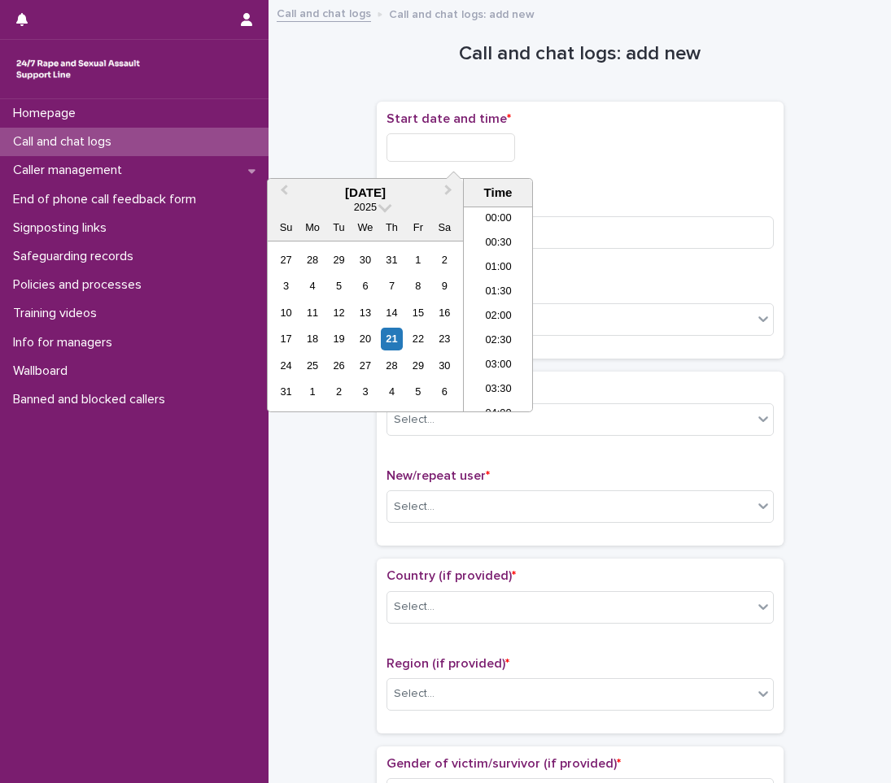
scroll to position [57, 0]
click at [491, 309] on li "03:00" at bounding box center [498, 309] width 69 height 24
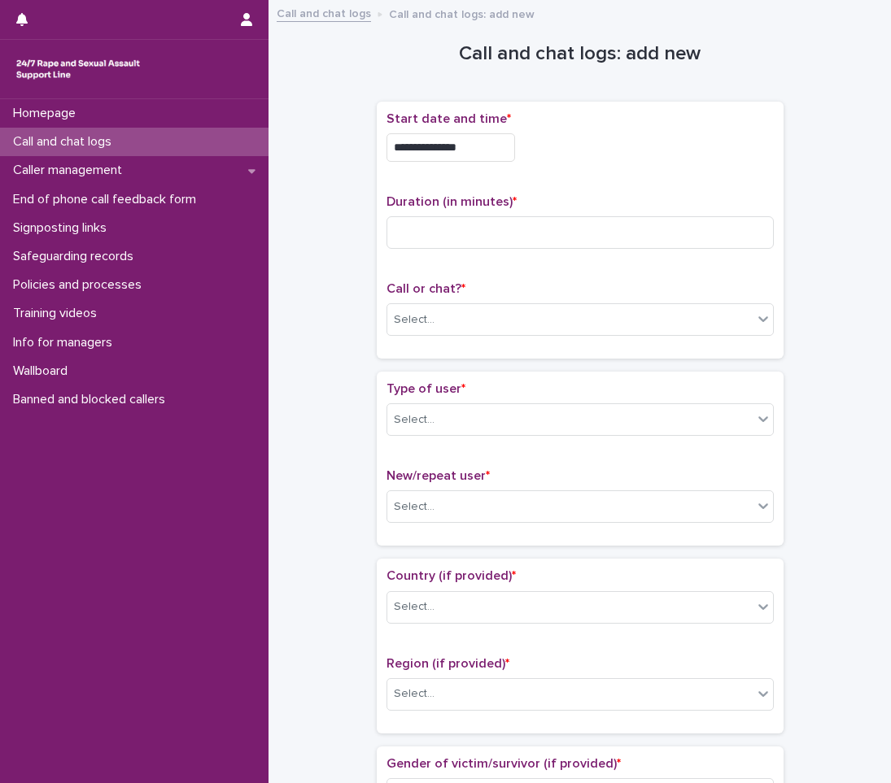
click at [495, 142] on input "**********" at bounding box center [450, 147] width 129 height 28
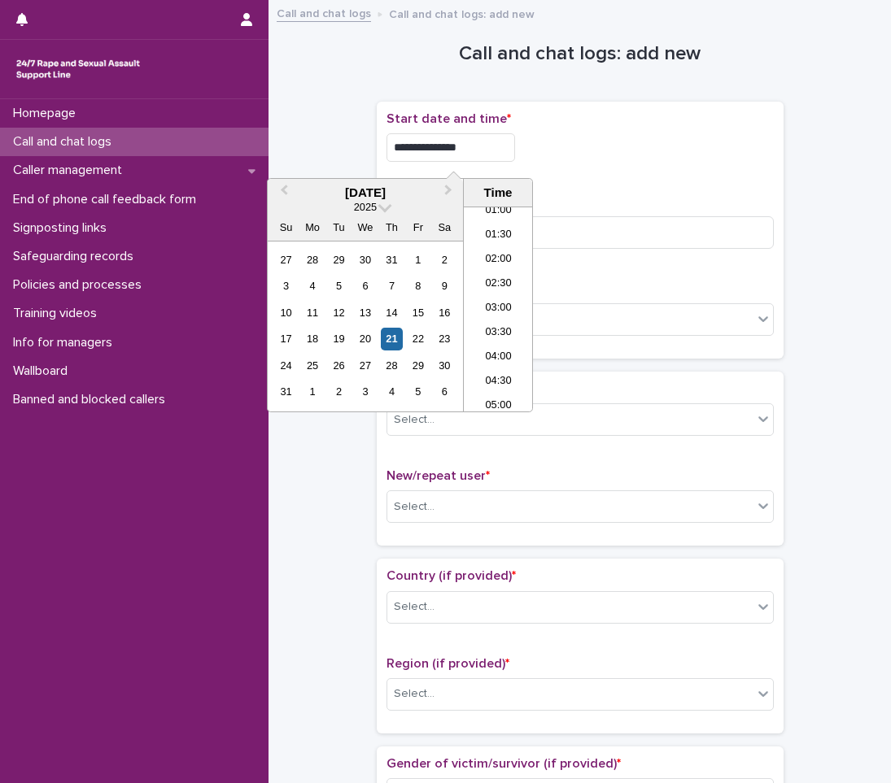
type input "**********"
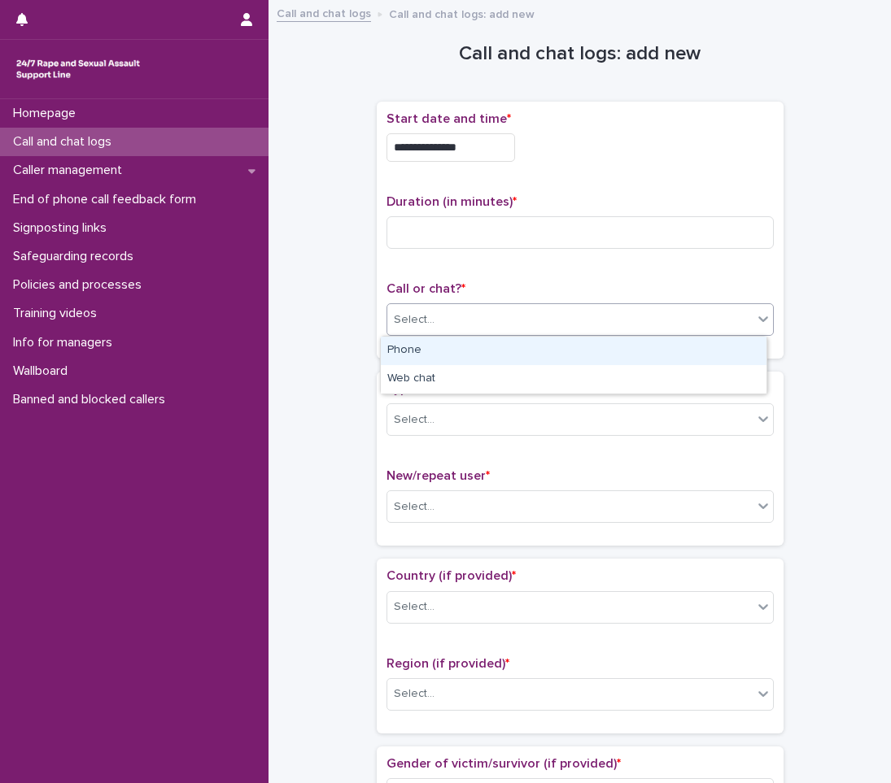
click at [444, 317] on div "Select..." at bounding box center [569, 320] width 365 height 27
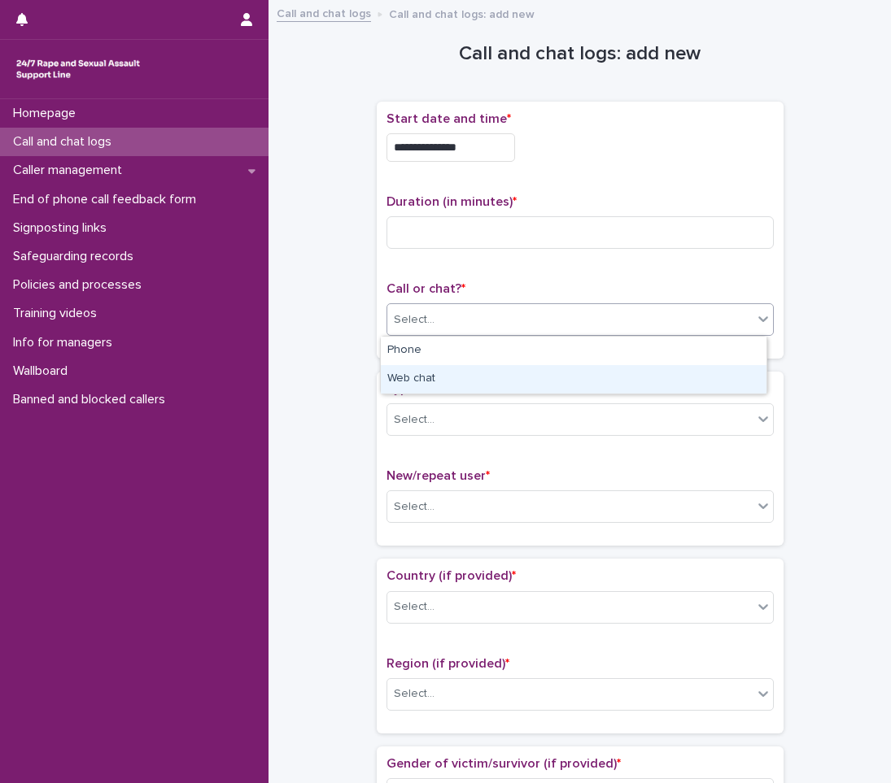
click at [395, 377] on div "Web chat" at bounding box center [574, 379] width 386 height 28
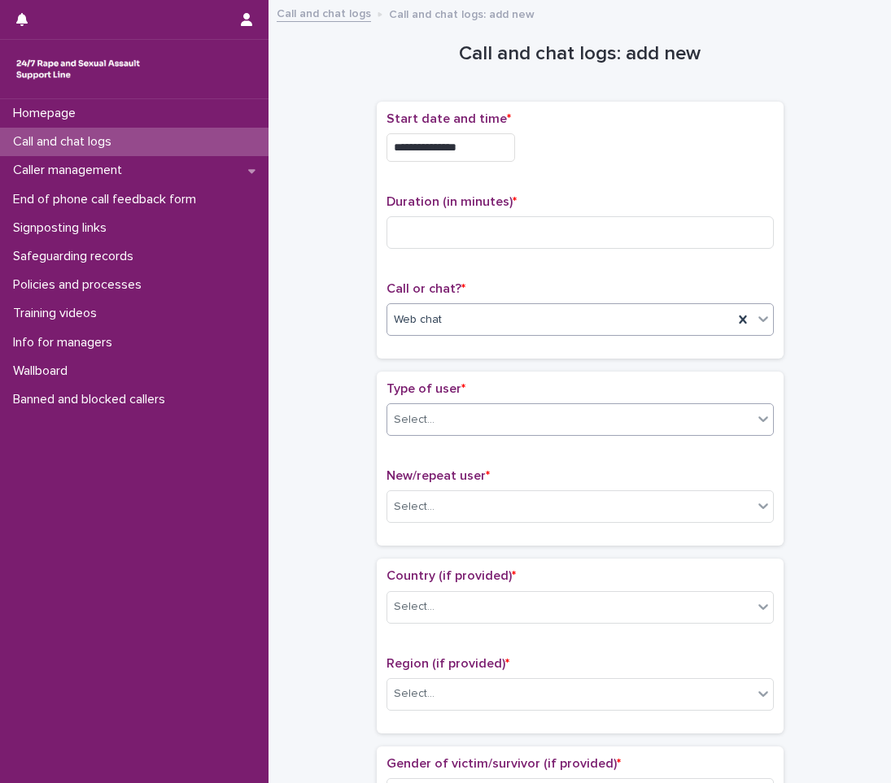
click at [449, 416] on div "Select..." at bounding box center [569, 420] width 365 height 27
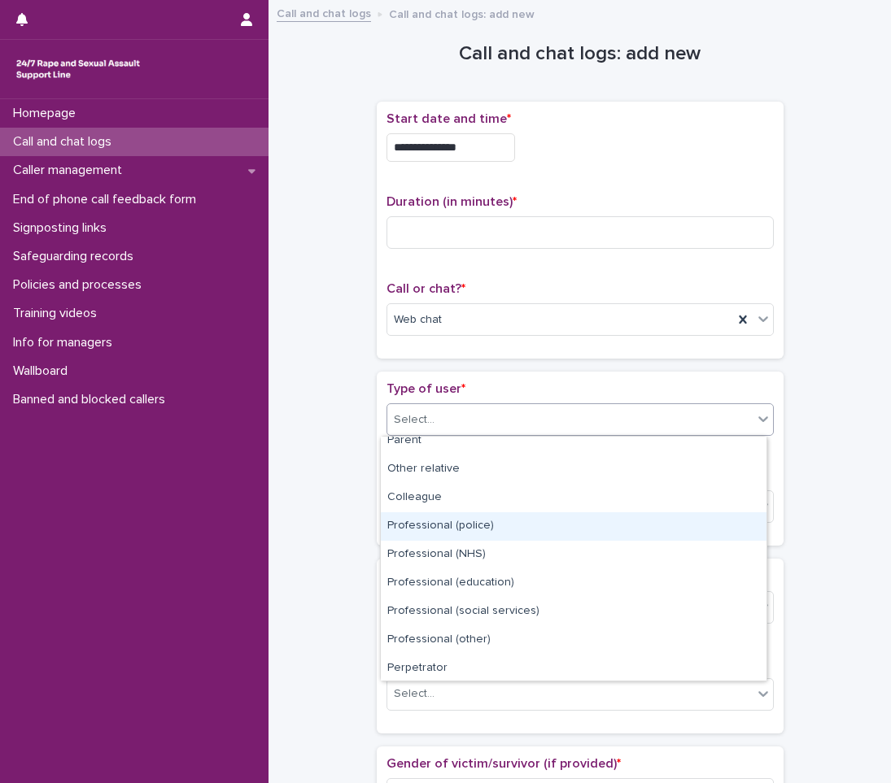
scroll to position [183, 0]
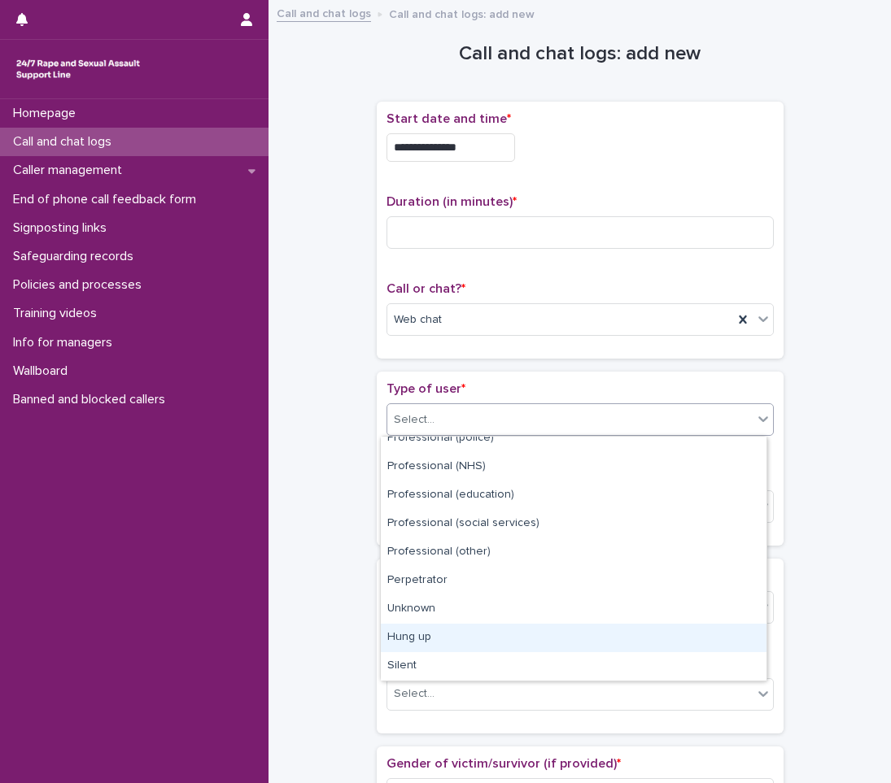
click at [466, 638] on div "Hung up" at bounding box center [574, 638] width 386 height 28
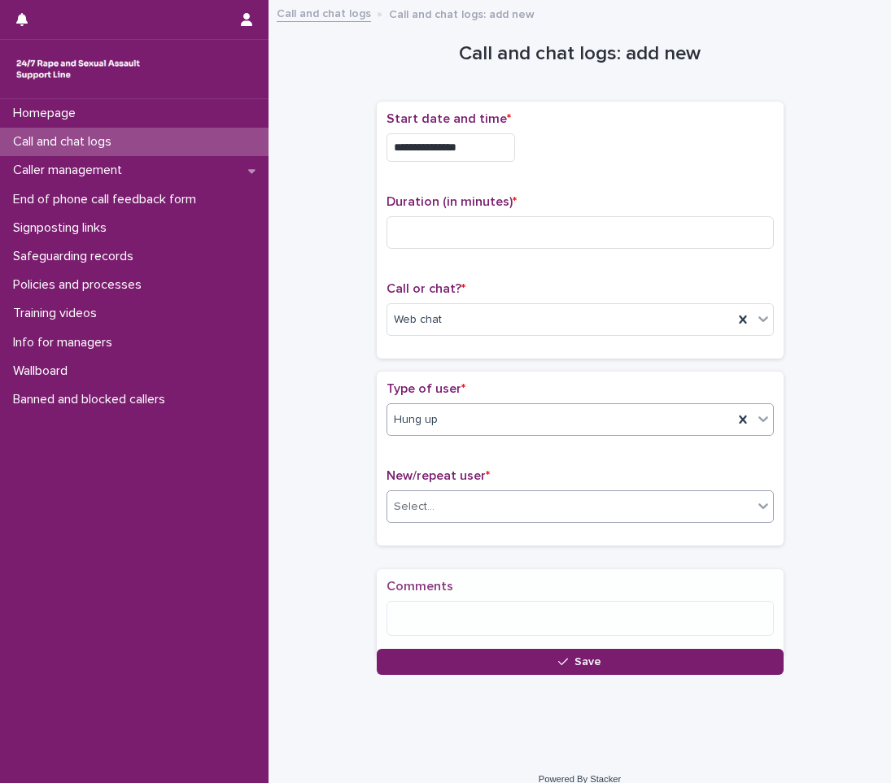
click at [493, 514] on div "Select..." at bounding box center [569, 507] width 365 height 27
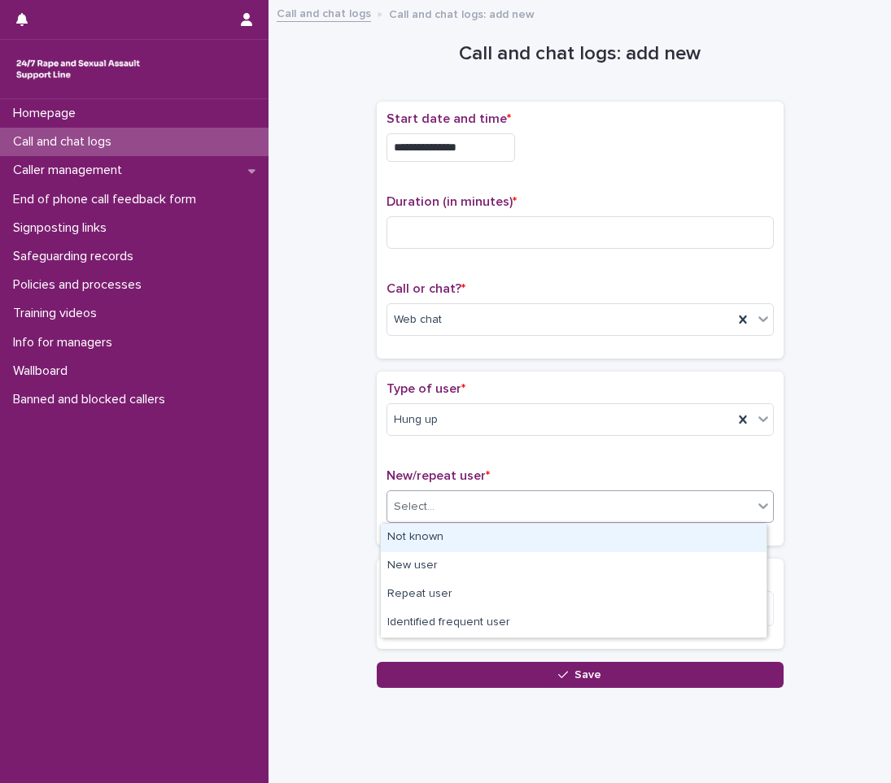
click at [448, 542] on div "Not known" at bounding box center [574, 538] width 386 height 28
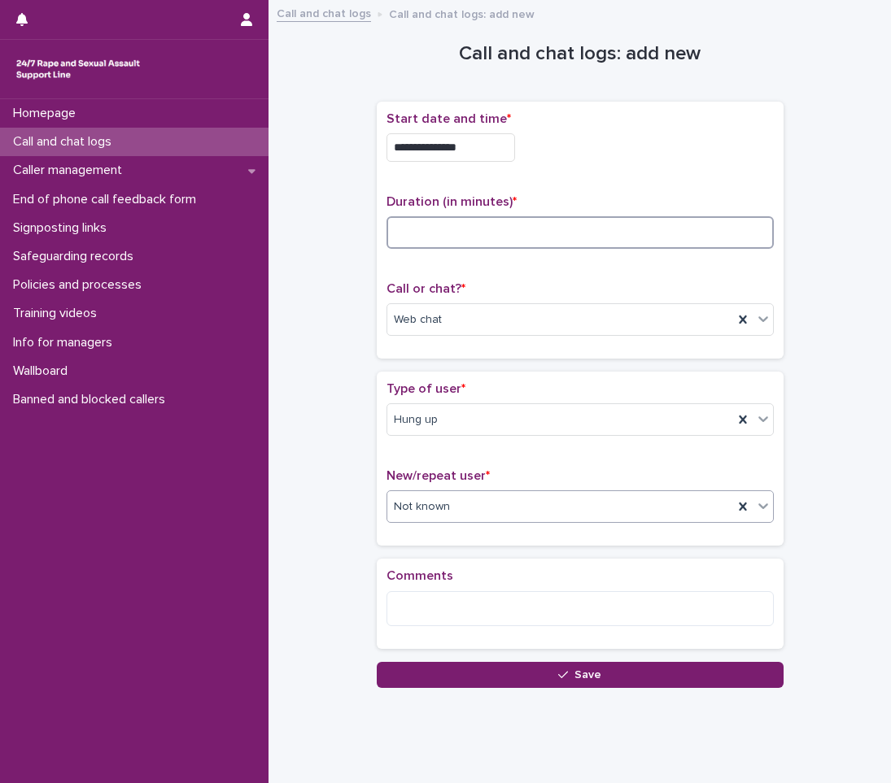
click at [404, 233] on input at bounding box center [579, 232] width 387 height 33
type input "*"
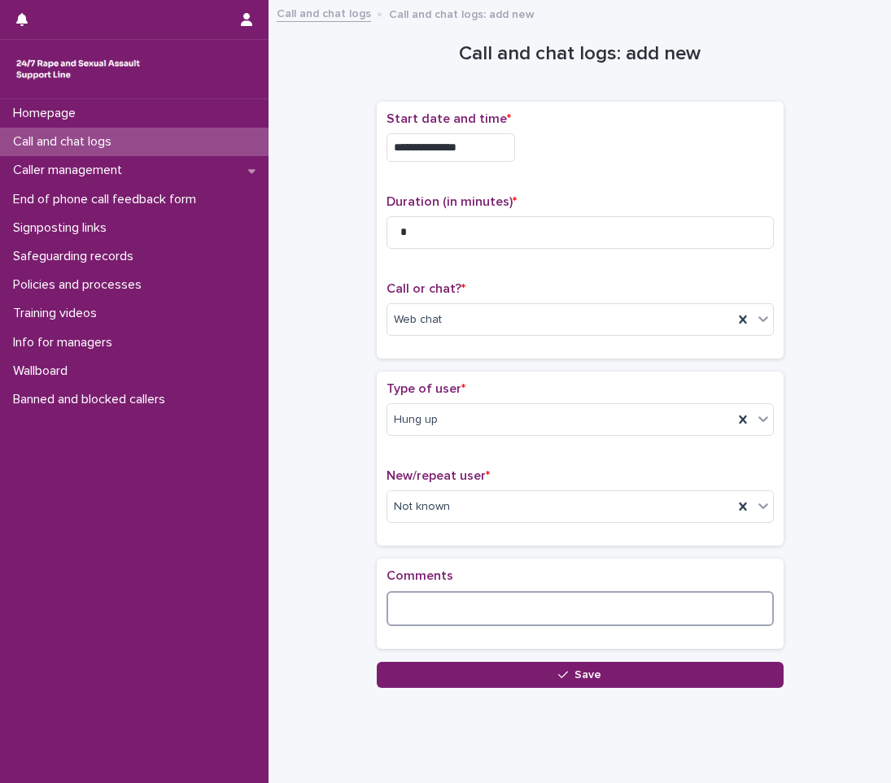
click at [417, 613] on textarea at bounding box center [579, 608] width 387 height 35
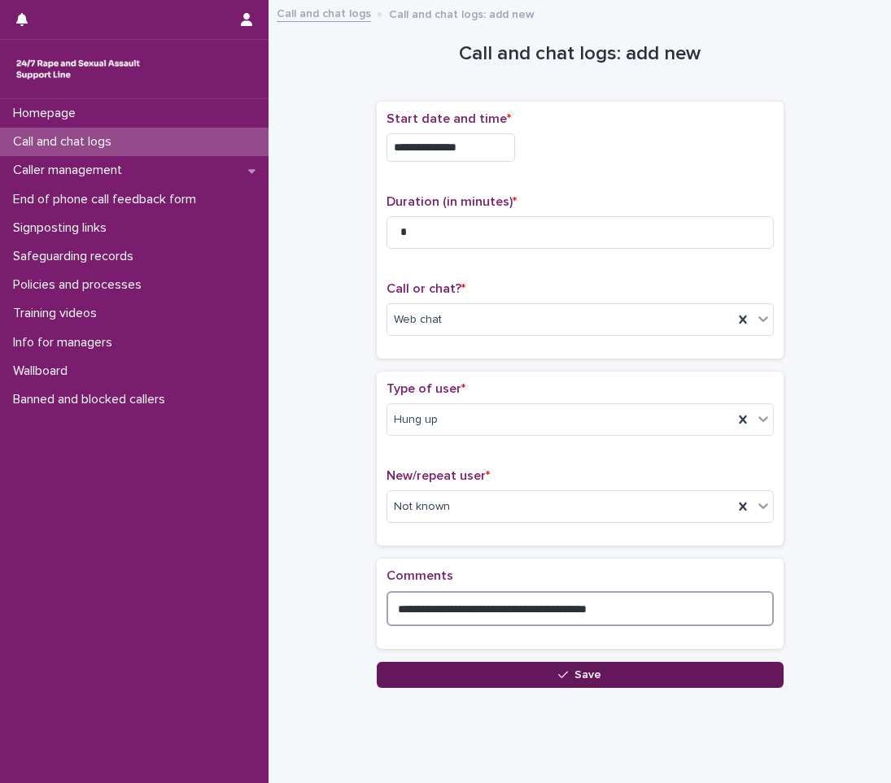
type textarea "**********"
click at [481, 665] on button "Save" at bounding box center [580, 675] width 407 height 26
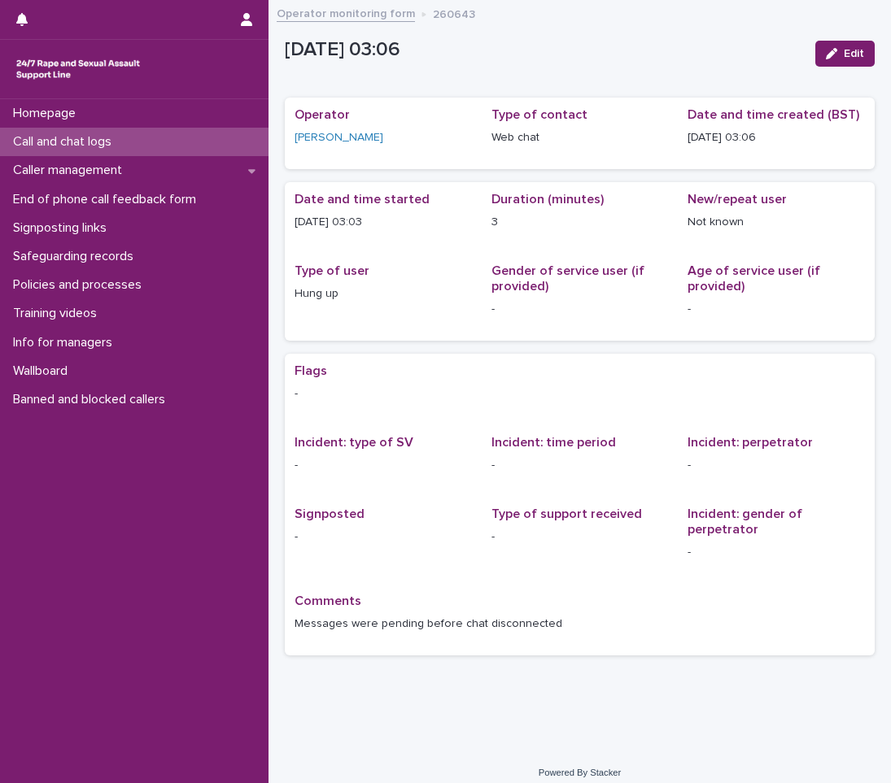
click at [69, 141] on p "Call and chat logs" at bounding box center [66, 141] width 118 height 15
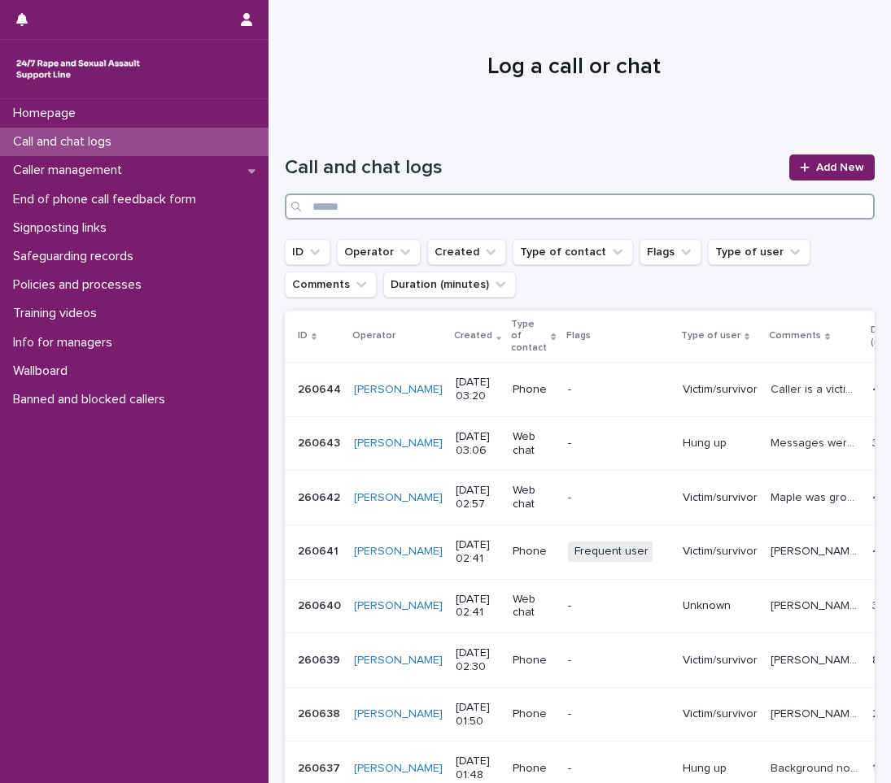
click at [552, 205] on input "Search" at bounding box center [580, 207] width 590 height 26
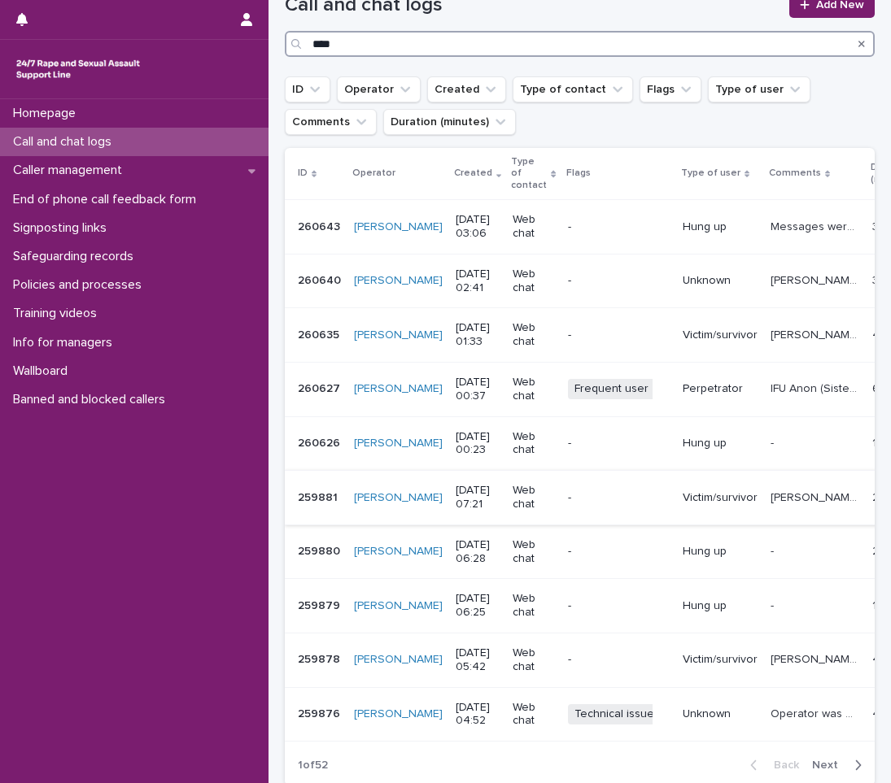
scroll to position [81, 0]
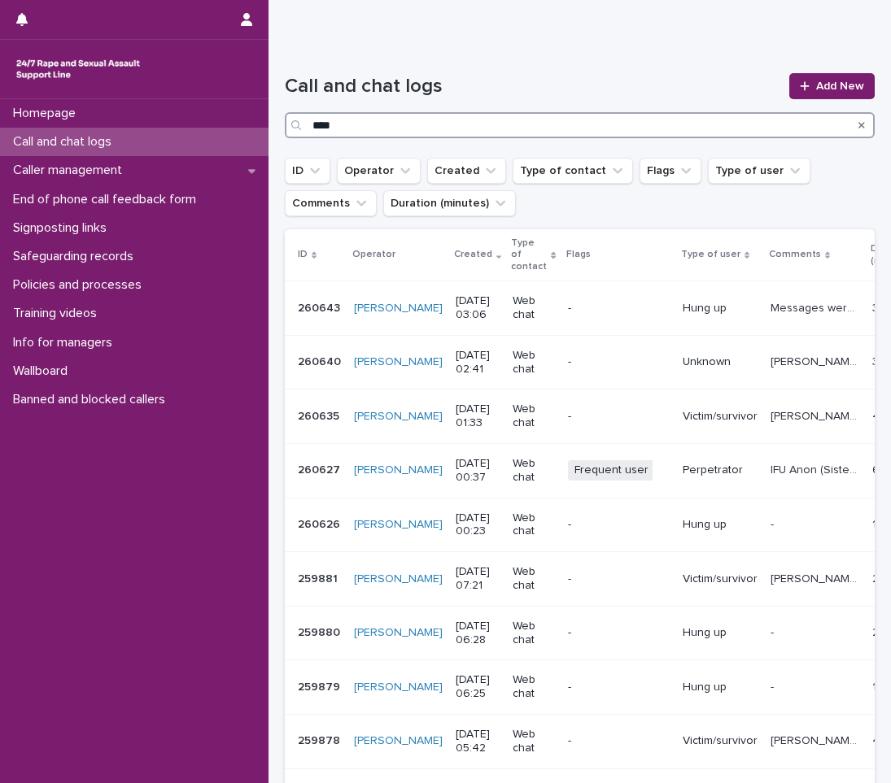
type input "****"
click at [816, 85] on span "Add New" at bounding box center [840, 86] width 48 height 11
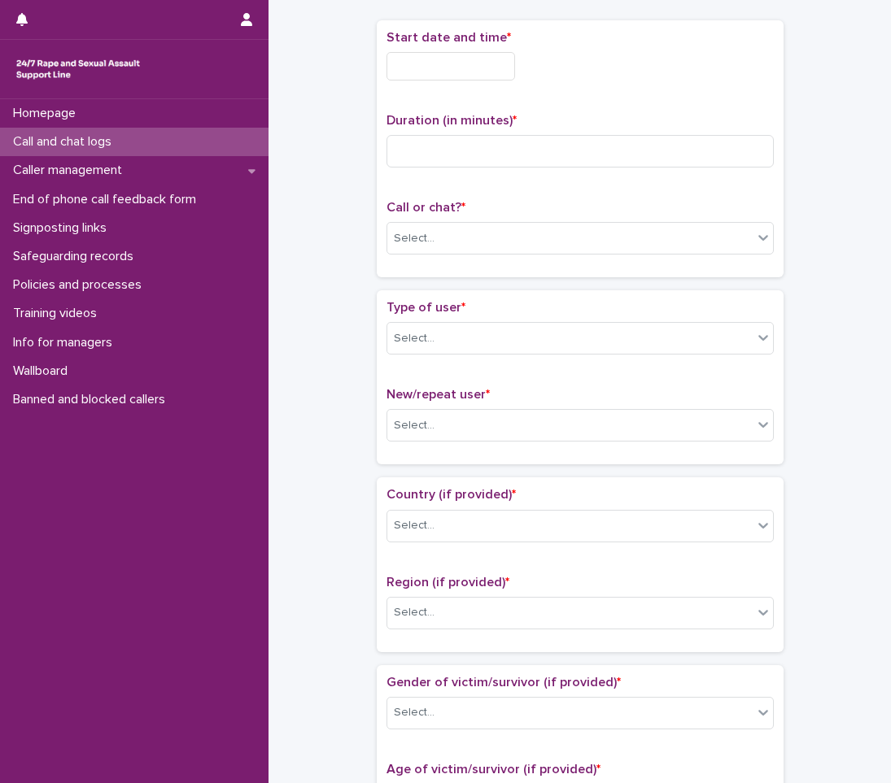
scroll to position [91, 0]
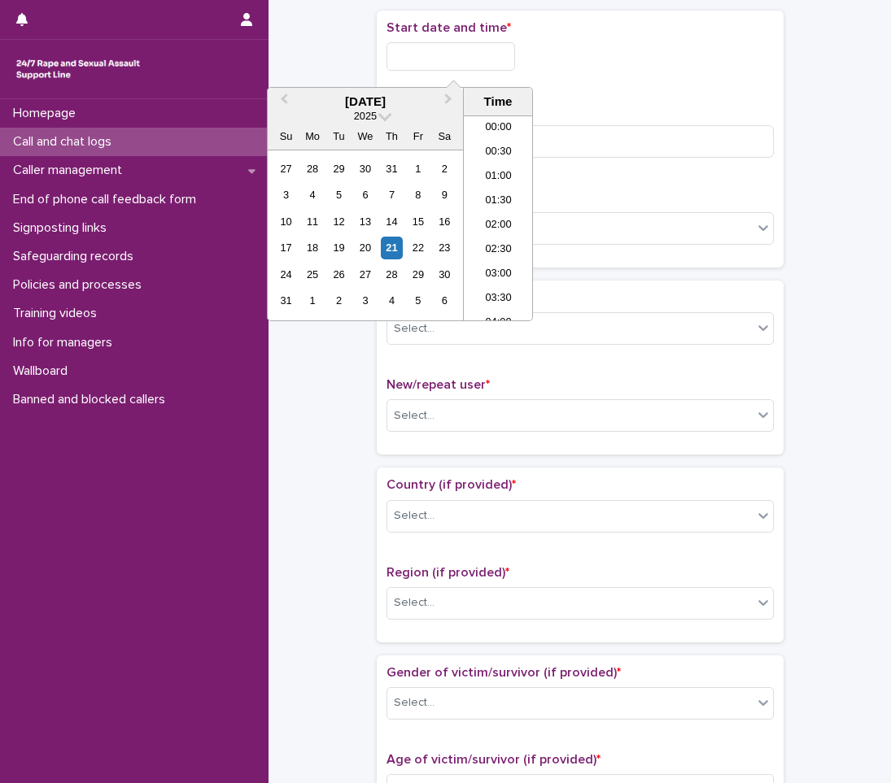
click at [475, 61] on input "text" at bounding box center [450, 56] width 129 height 28
click at [499, 210] on li "03:30" at bounding box center [498, 218] width 69 height 24
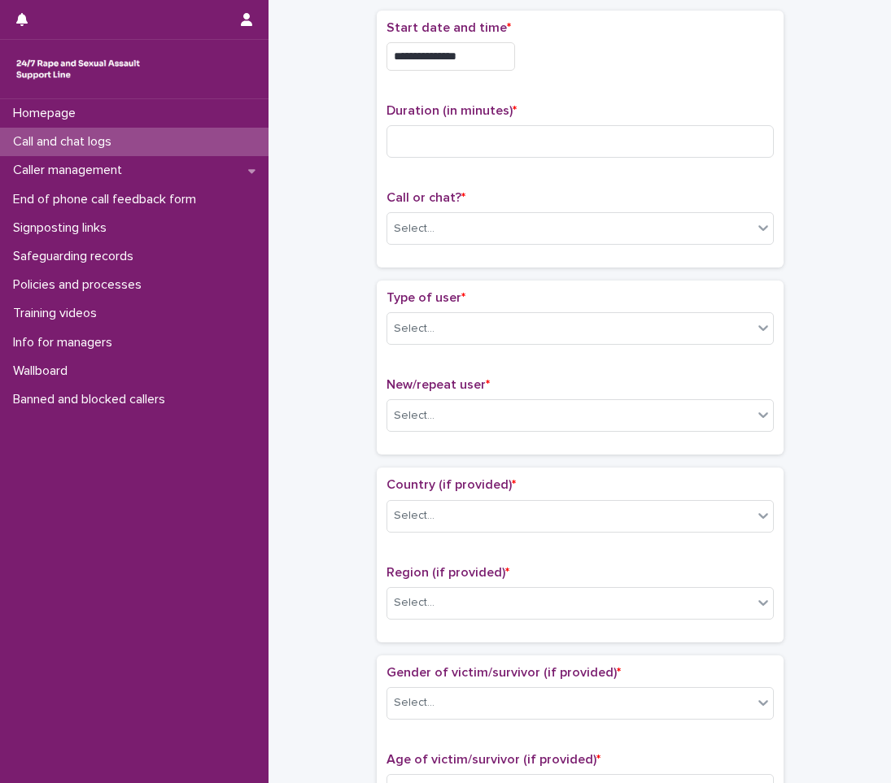
click at [497, 41] on div "**********" at bounding box center [579, 51] width 387 height 63
click at [501, 57] on input "**********" at bounding box center [450, 56] width 129 height 28
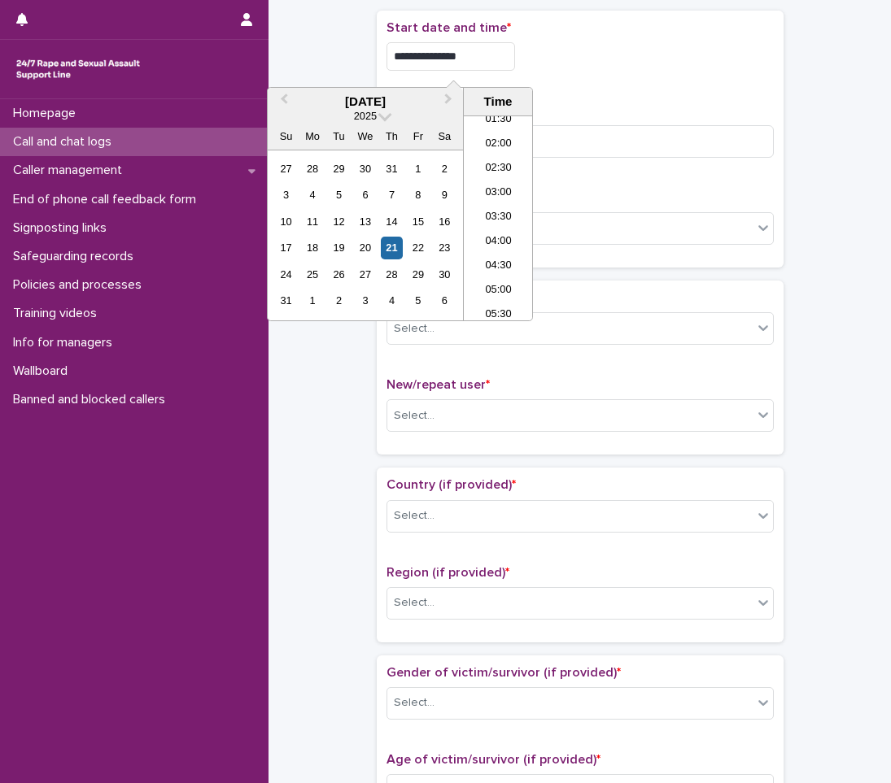
type input "**********"
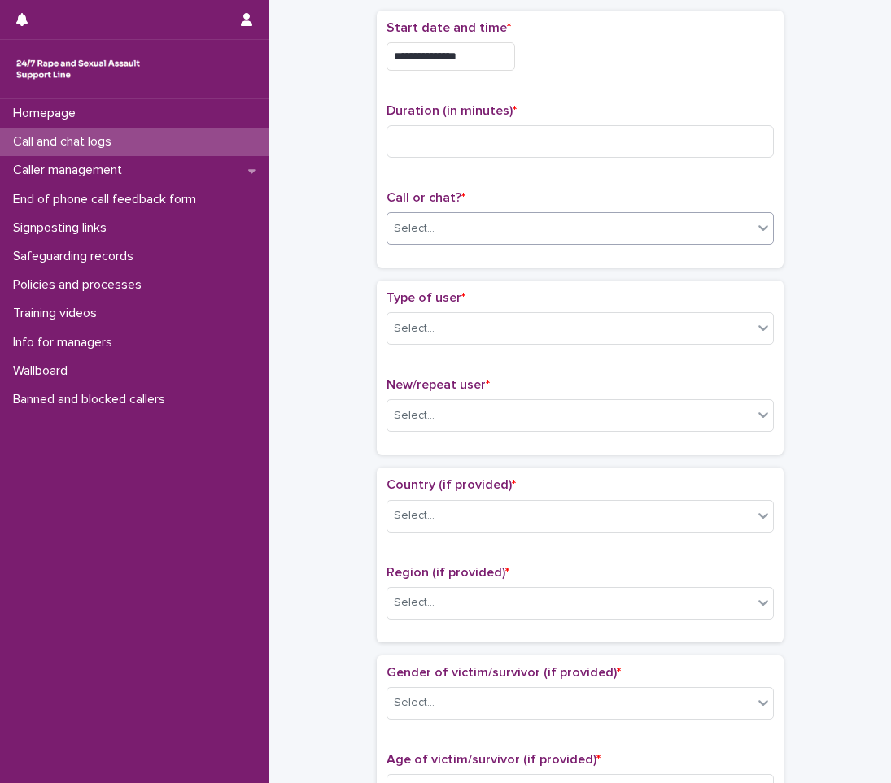
click at [430, 226] on div "Select..." at bounding box center [569, 229] width 365 height 27
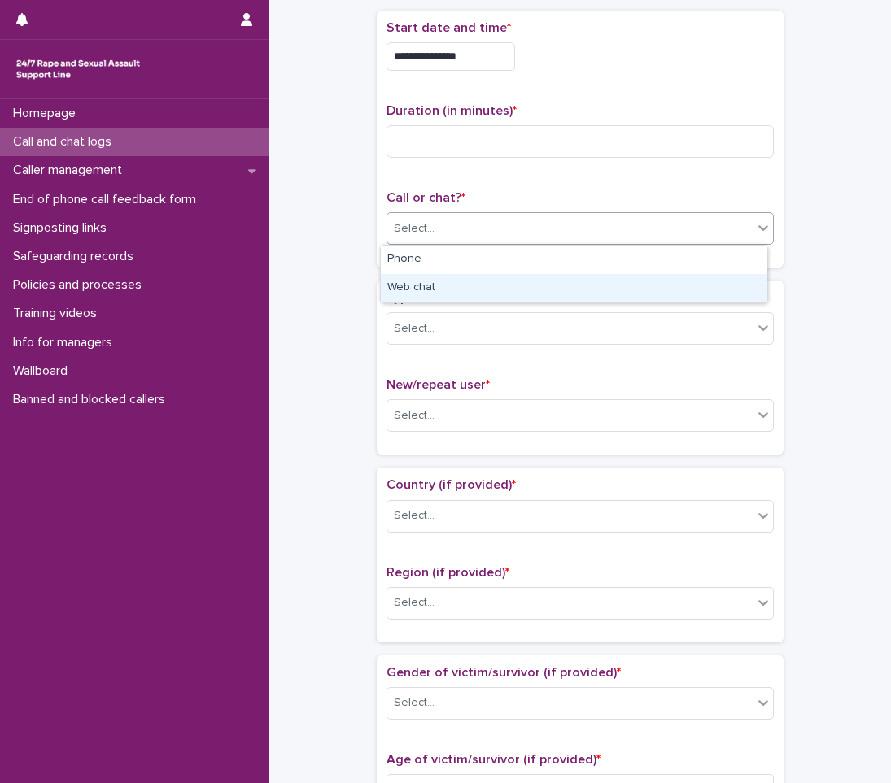
click at [454, 290] on div "Web chat" at bounding box center [574, 288] width 386 height 28
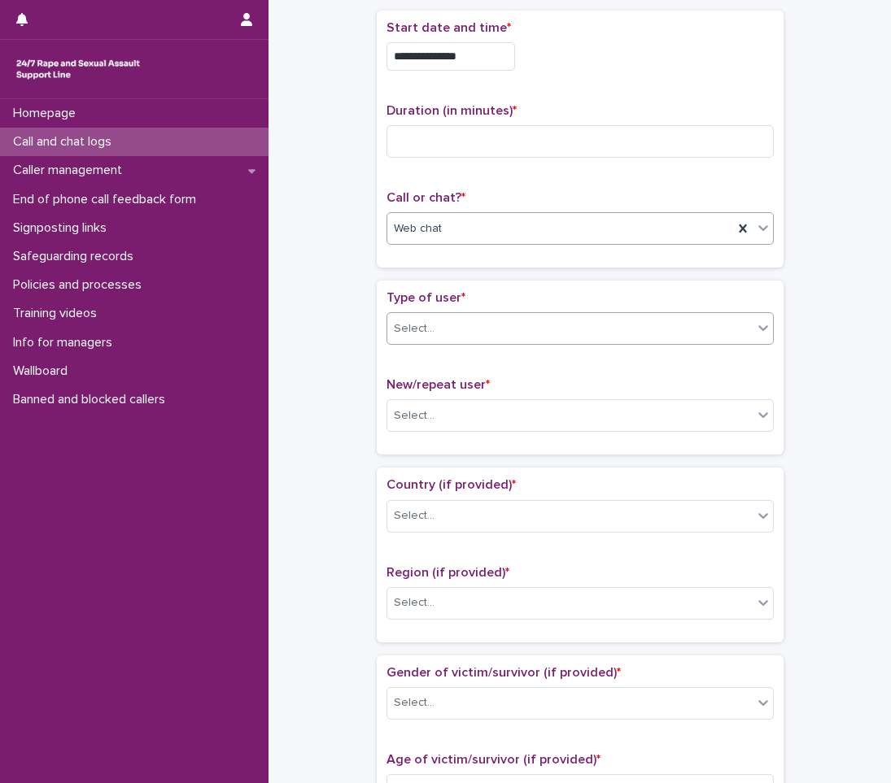
click at [433, 336] on div "Select..." at bounding box center [569, 329] width 365 height 27
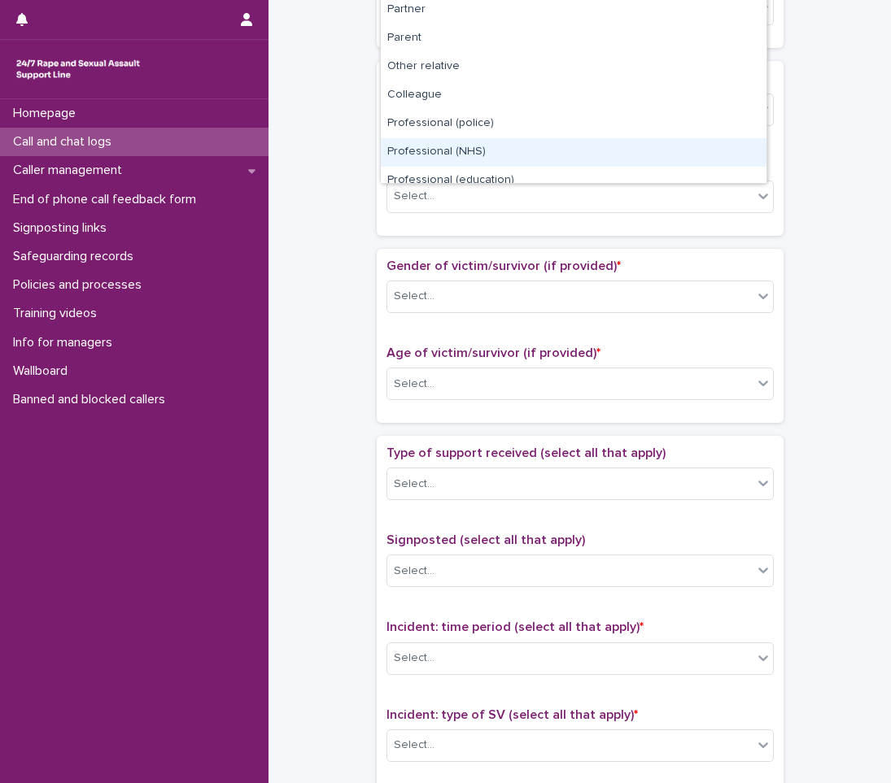
scroll to position [183, 0]
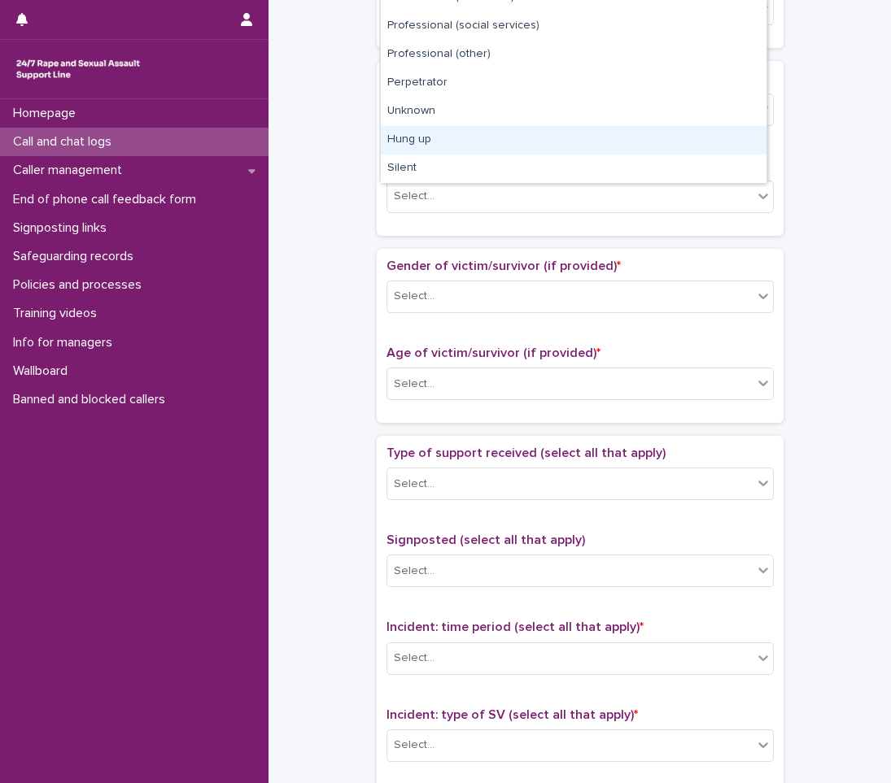
click at [437, 136] on div "Hung up" at bounding box center [574, 140] width 386 height 28
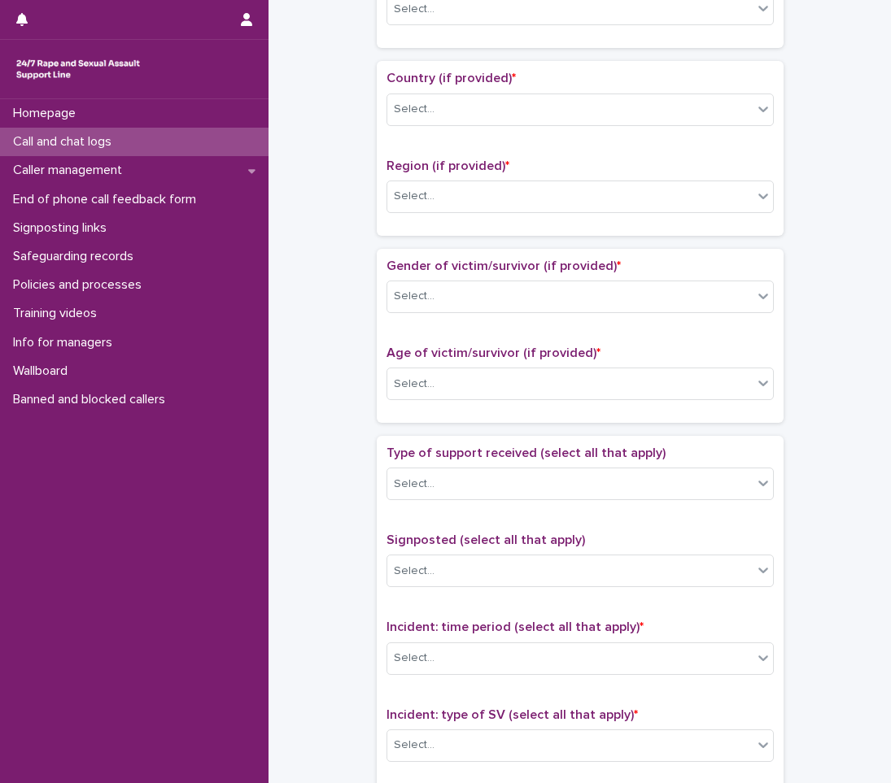
scroll to position [0, 0]
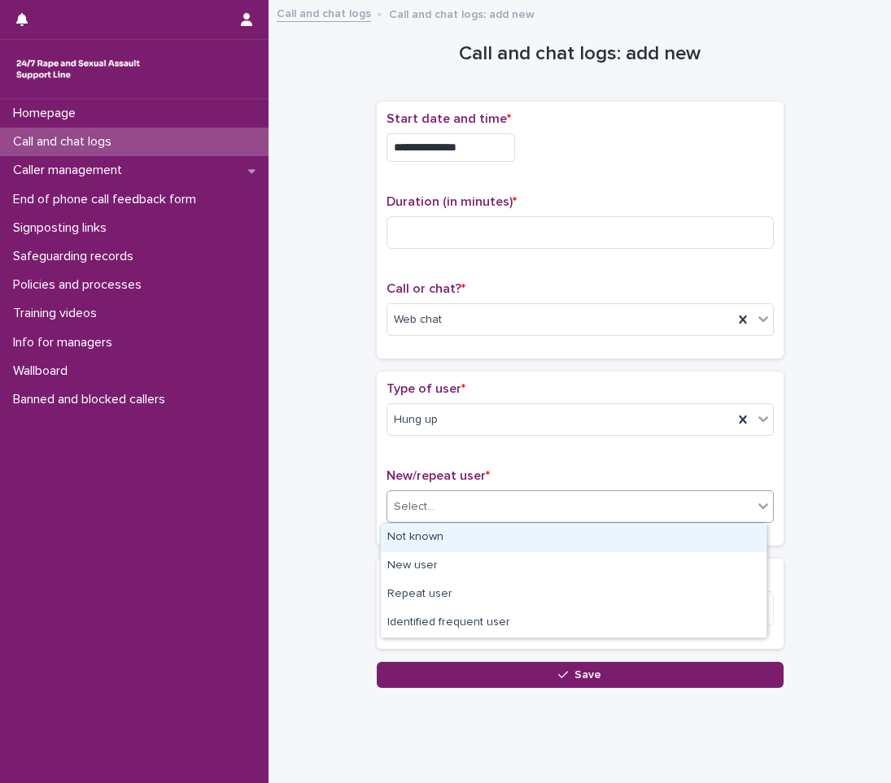
click at [506, 499] on div "Select..." at bounding box center [569, 507] width 365 height 27
click at [421, 536] on div "Not known" at bounding box center [574, 538] width 386 height 28
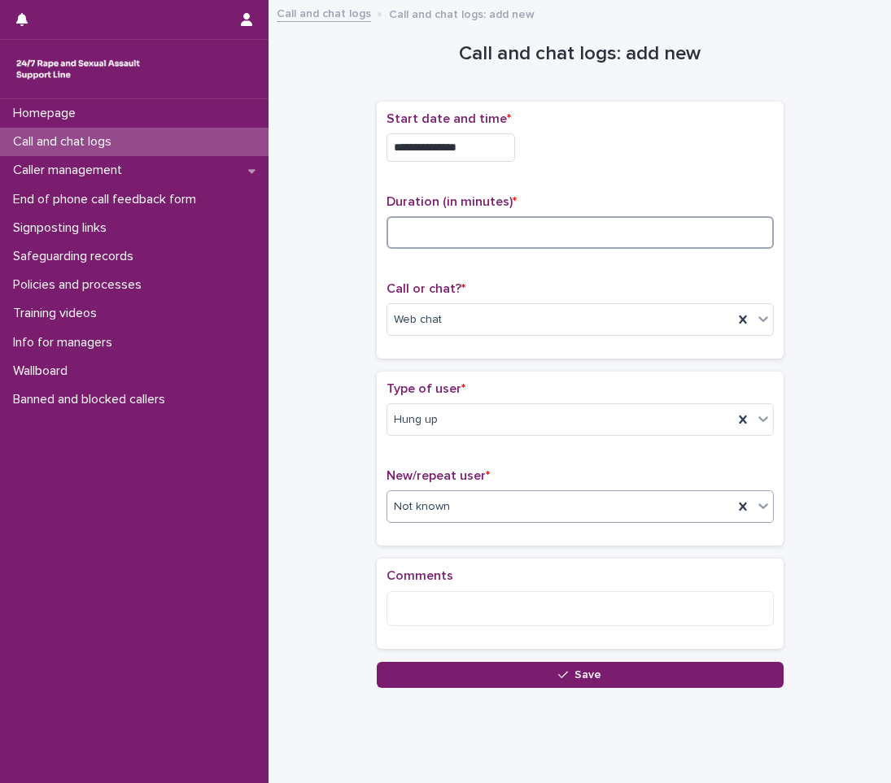
click at [441, 232] on input at bounding box center [579, 232] width 387 height 33
type input "*"
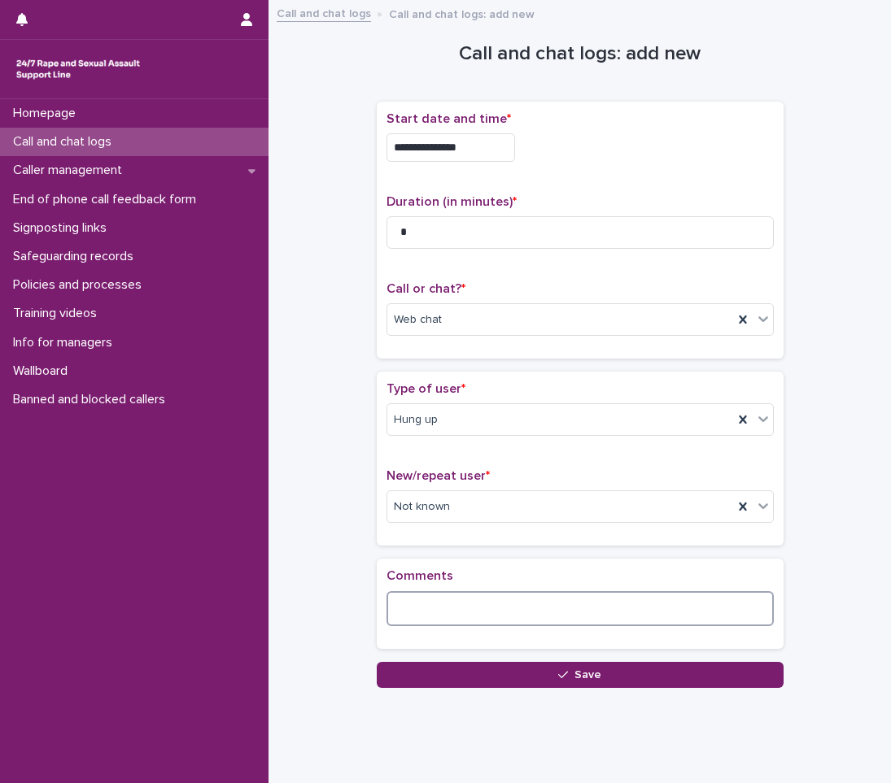
click at [498, 612] on textarea at bounding box center [579, 608] width 387 height 35
click at [416, 616] on textarea at bounding box center [579, 608] width 387 height 35
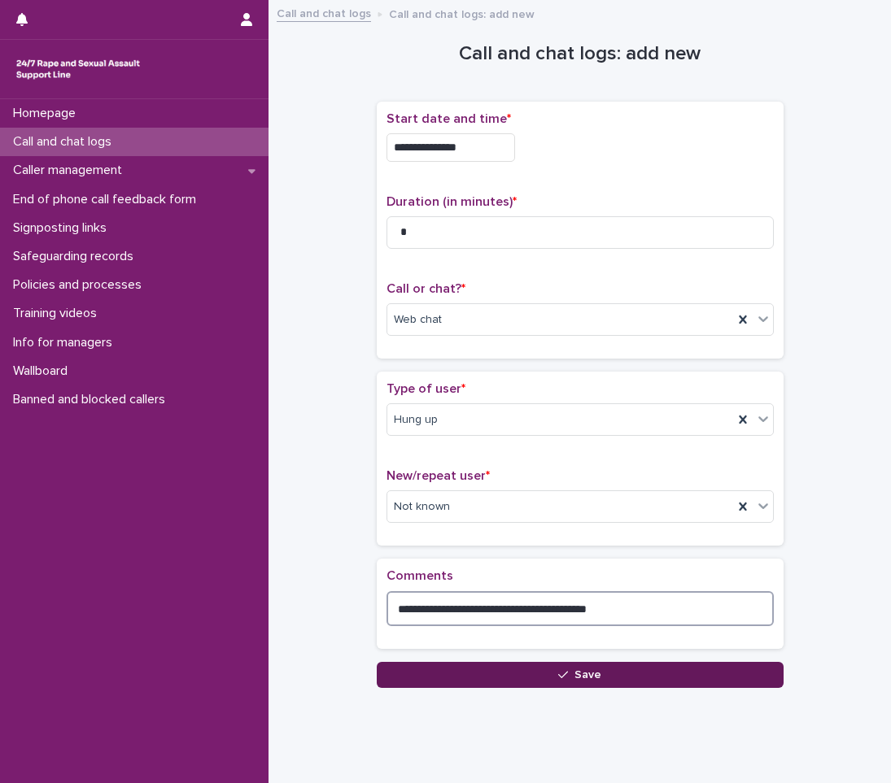
type textarea "**********"
click at [542, 678] on button "Save" at bounding box center [580, 675] width 407 height 26
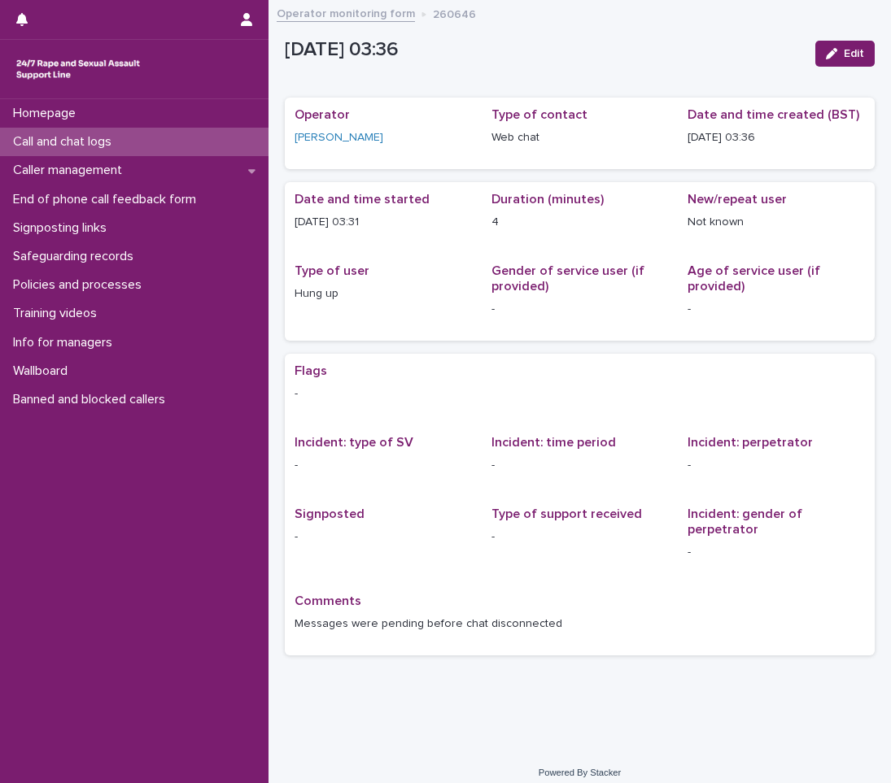
click at [92, 143] on p "Call and chat logs" at bounding box center [66, 141] width 118 height 15
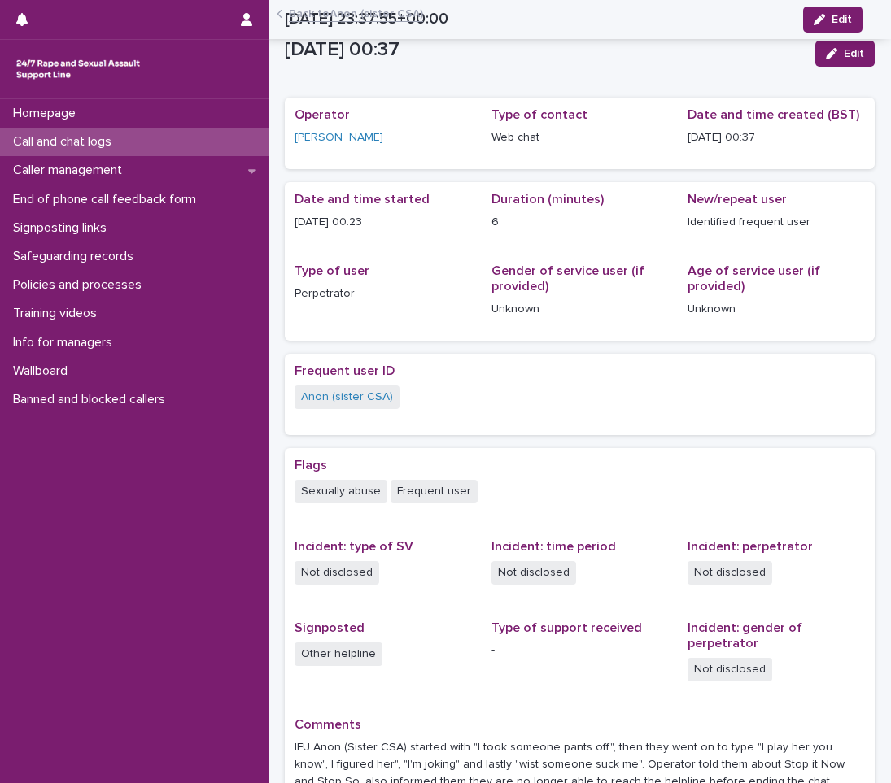
scroll to position [170, 0]
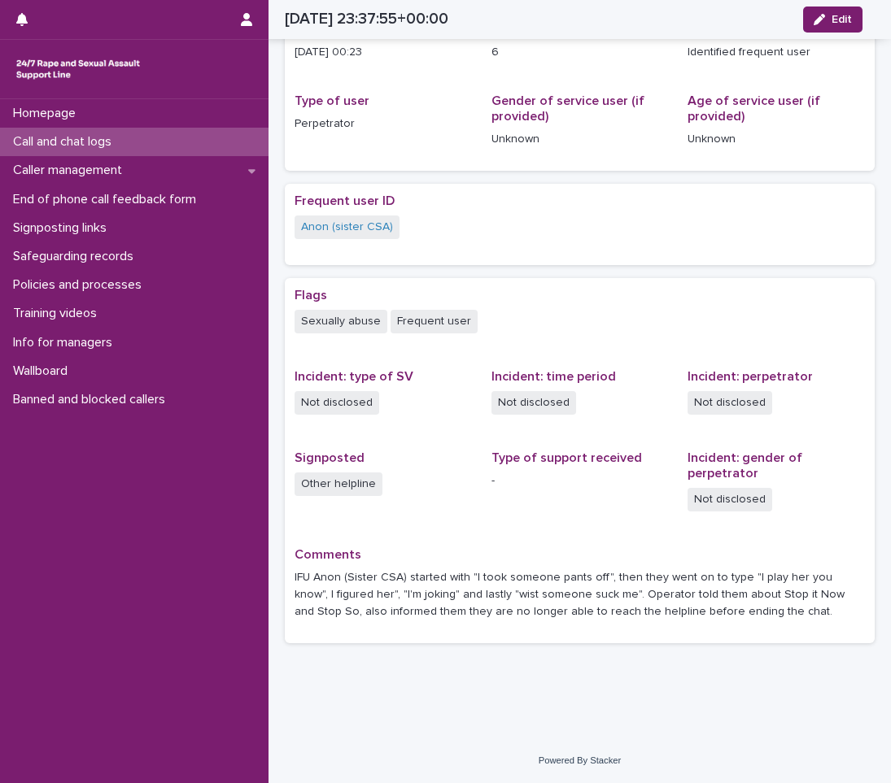
click at [84, 144] on p "Call and chat logs" at bounding box center [66, 141] width 118 height 15
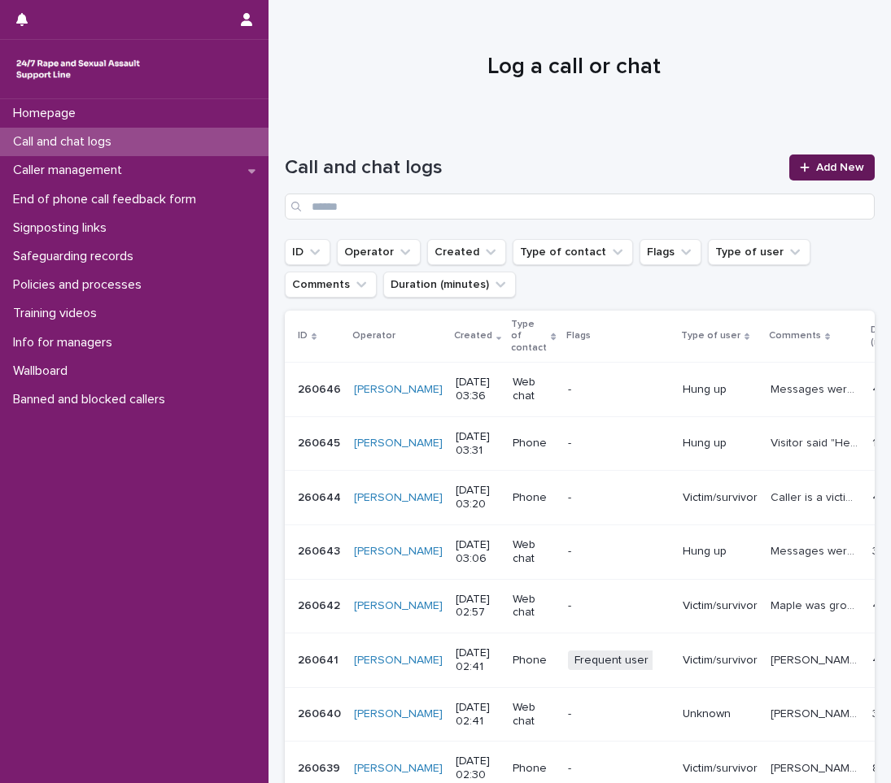
click at [808, 156] on link "Add New" at bounding box center [831, 168] width 85 height 26
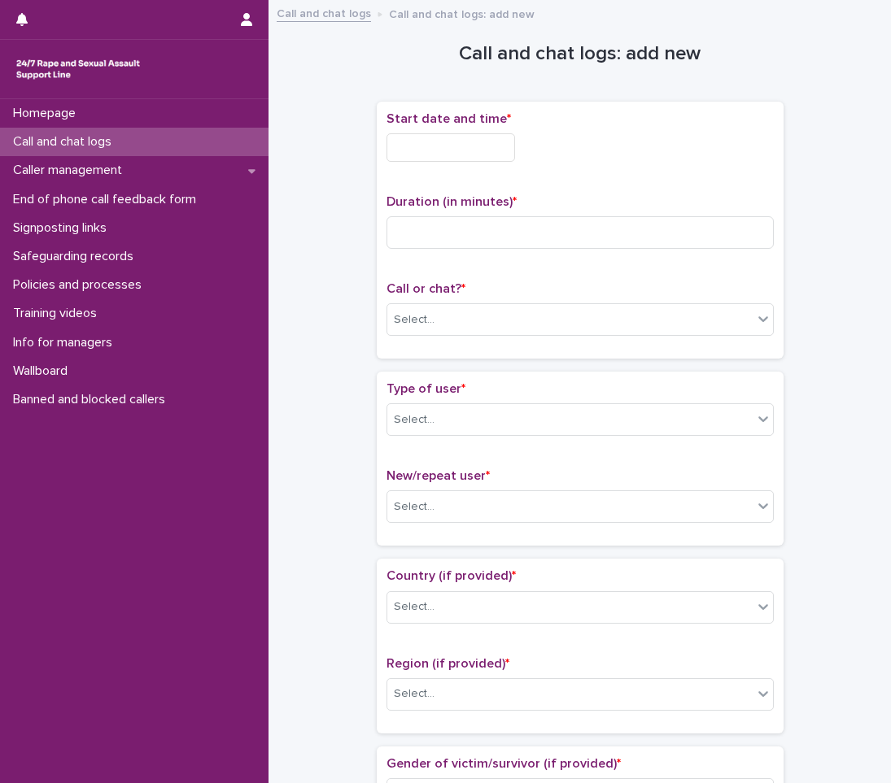
click at [76, 145] on p "Call and chat logs" at bounding box center [66, 141] width 118 height 15
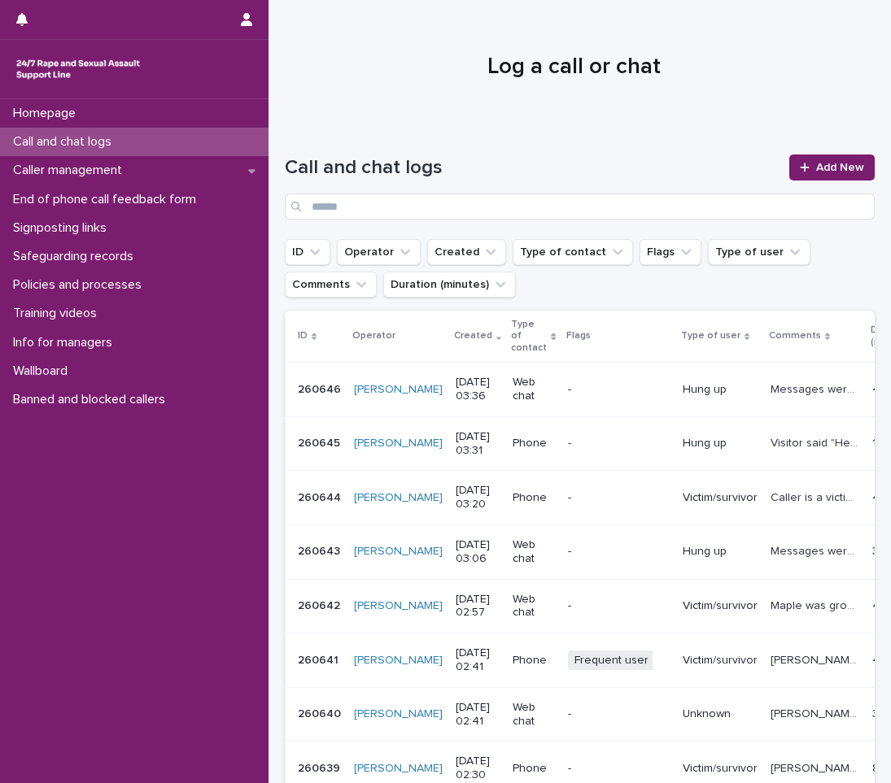
click at [770, 390] on p "Messages were pending before chat disconnected" at bounding box center [816, 388] width 92 height 17
